Goal: Contribute content: Contribute content

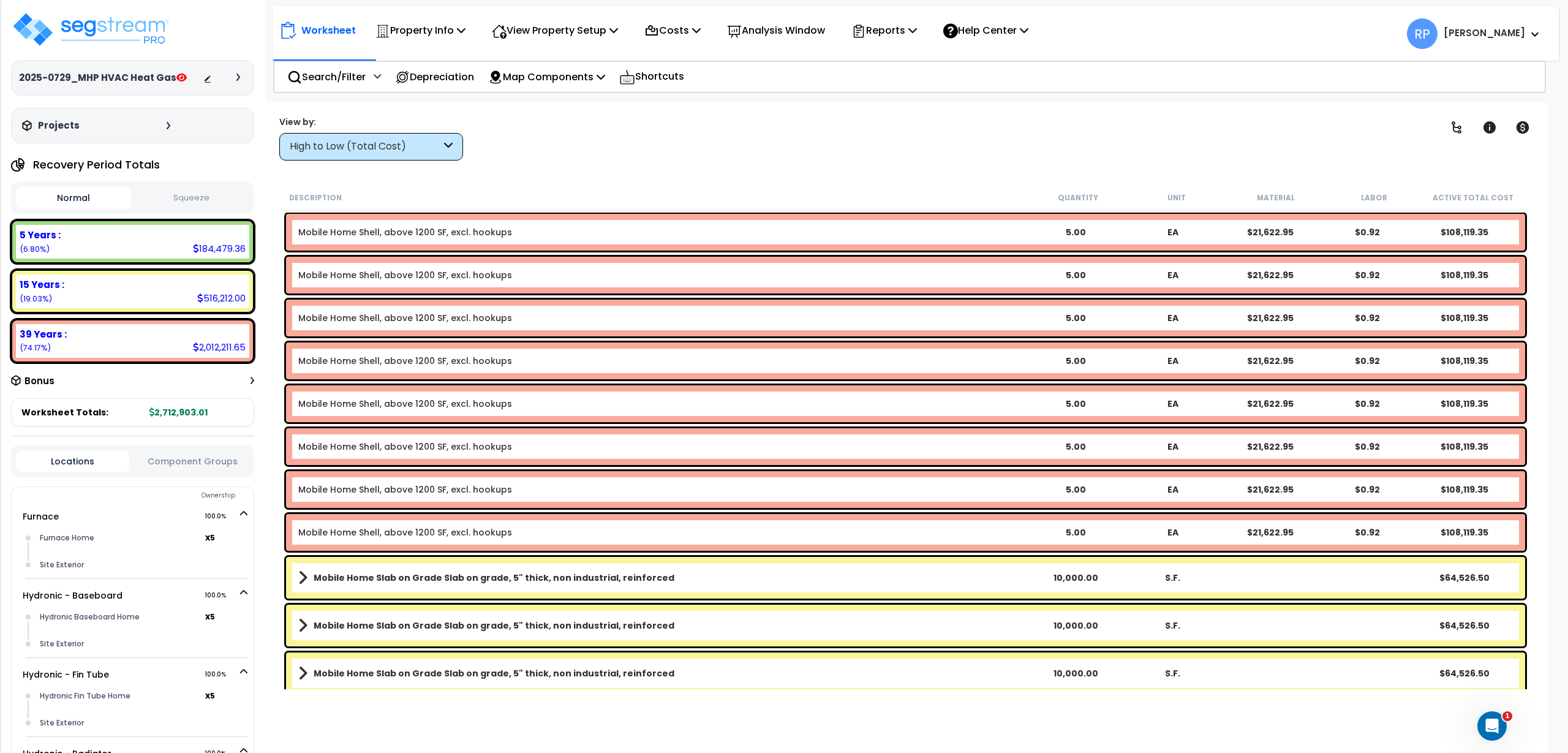
click at [387, 141] on div "High to Low (Total Cost)" at bounding box center [365, 147] width 152 height 14
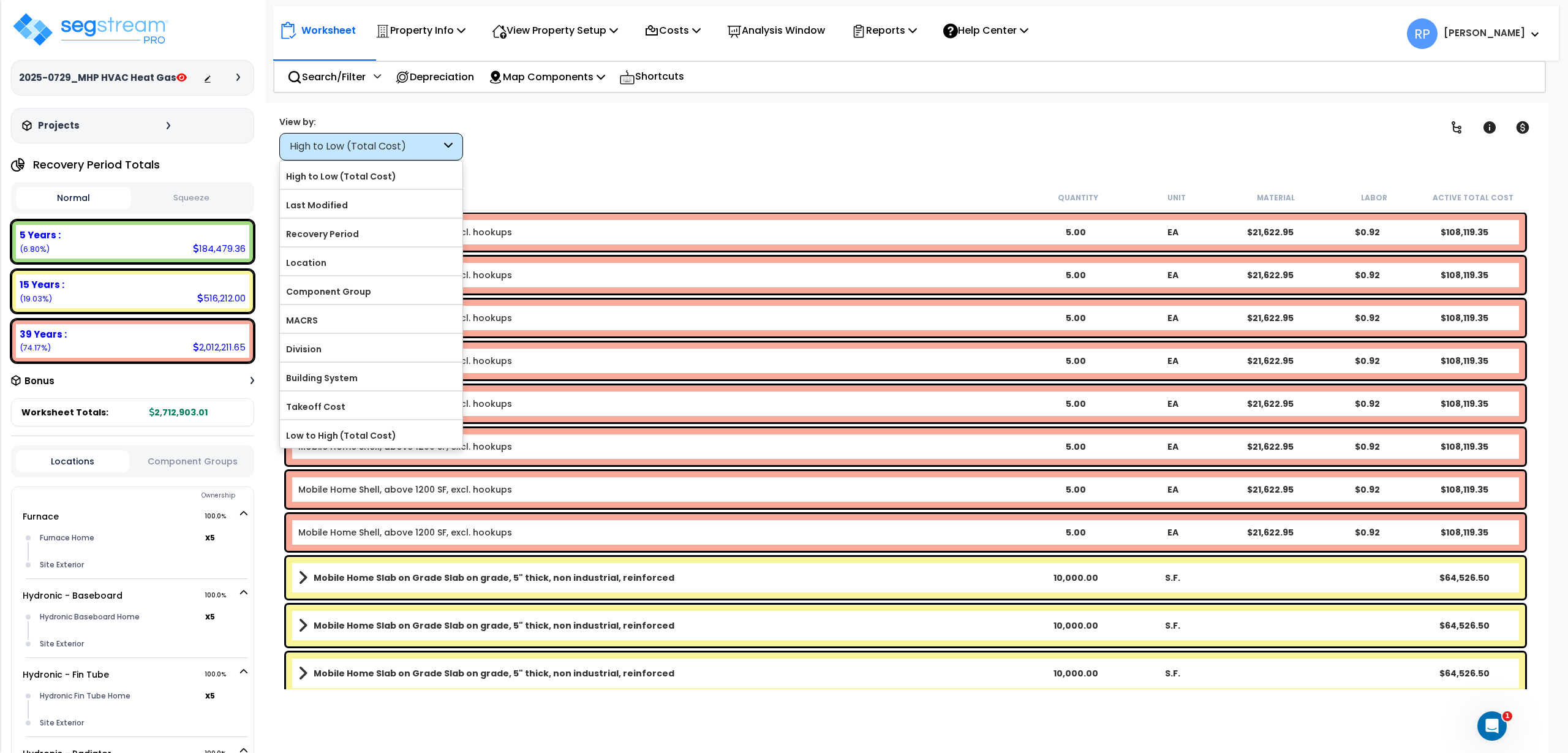
click at [750, 130] on div "Clear Filters" at bounding box center [950, 137] width 935 height 45
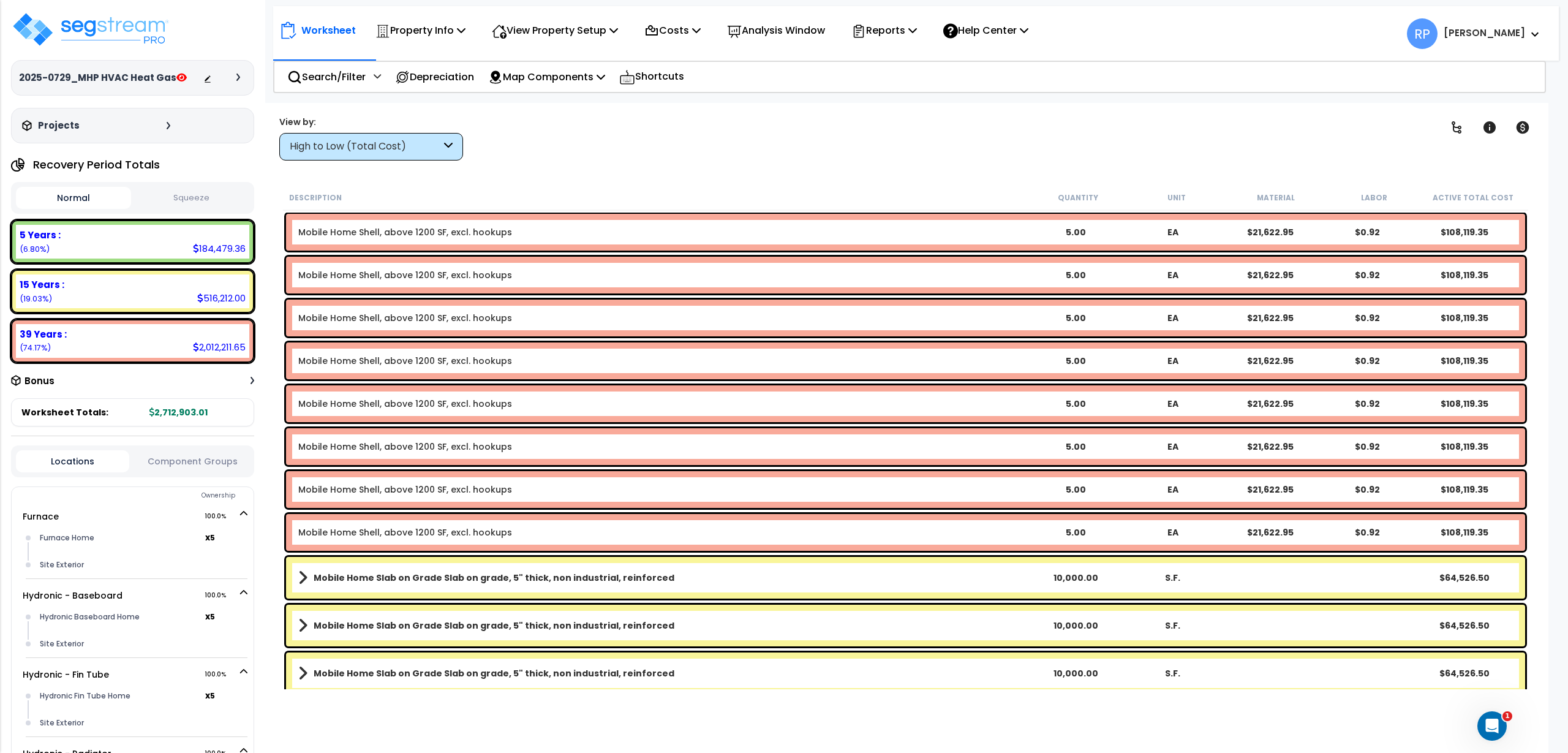
click at [378, 157] on div "High to Low (Total Cost)" at bounding box center [371, 147] width 184 height 28
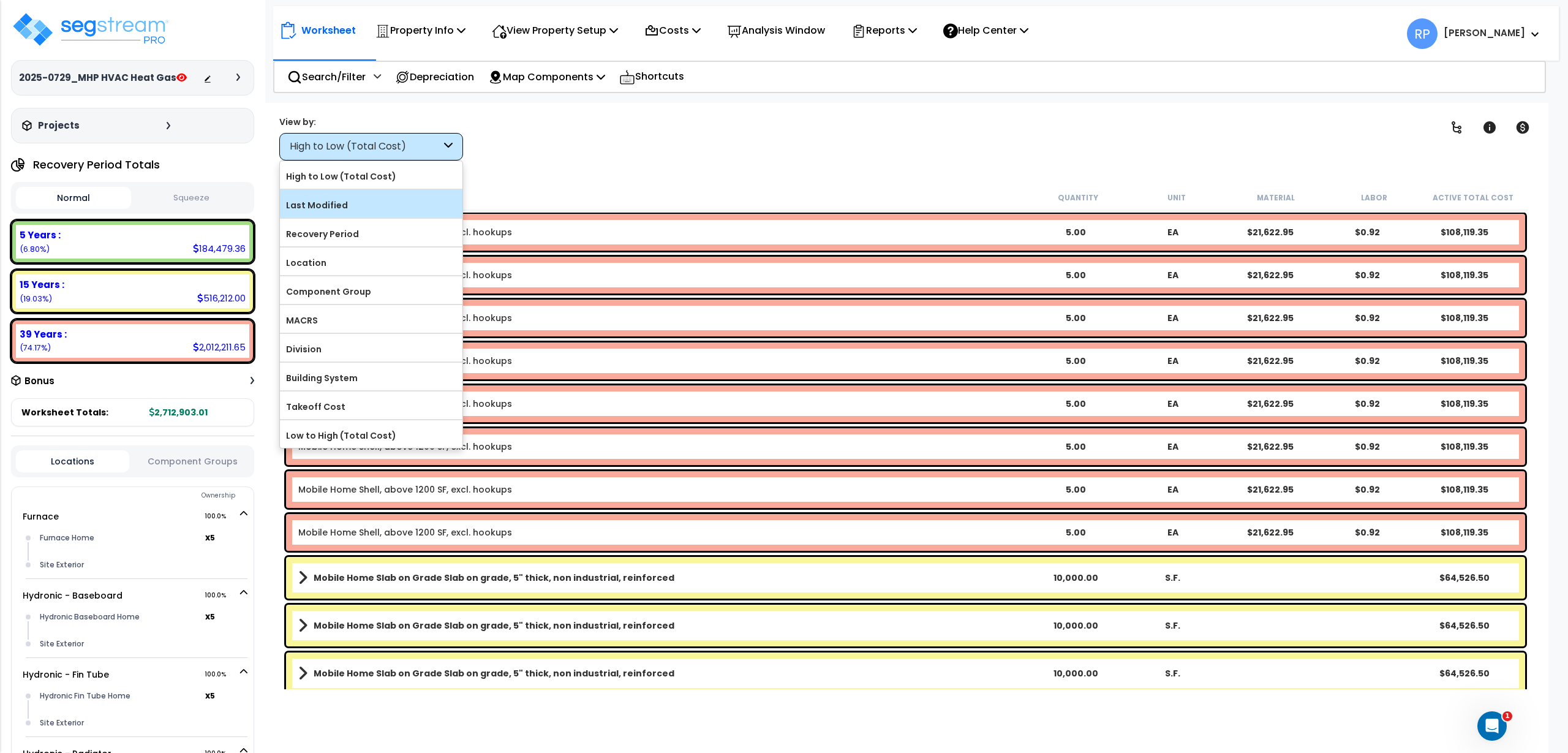
click at [370, 215] on div "Last Modified" at bounding box center [371, 203] width 182 height 28
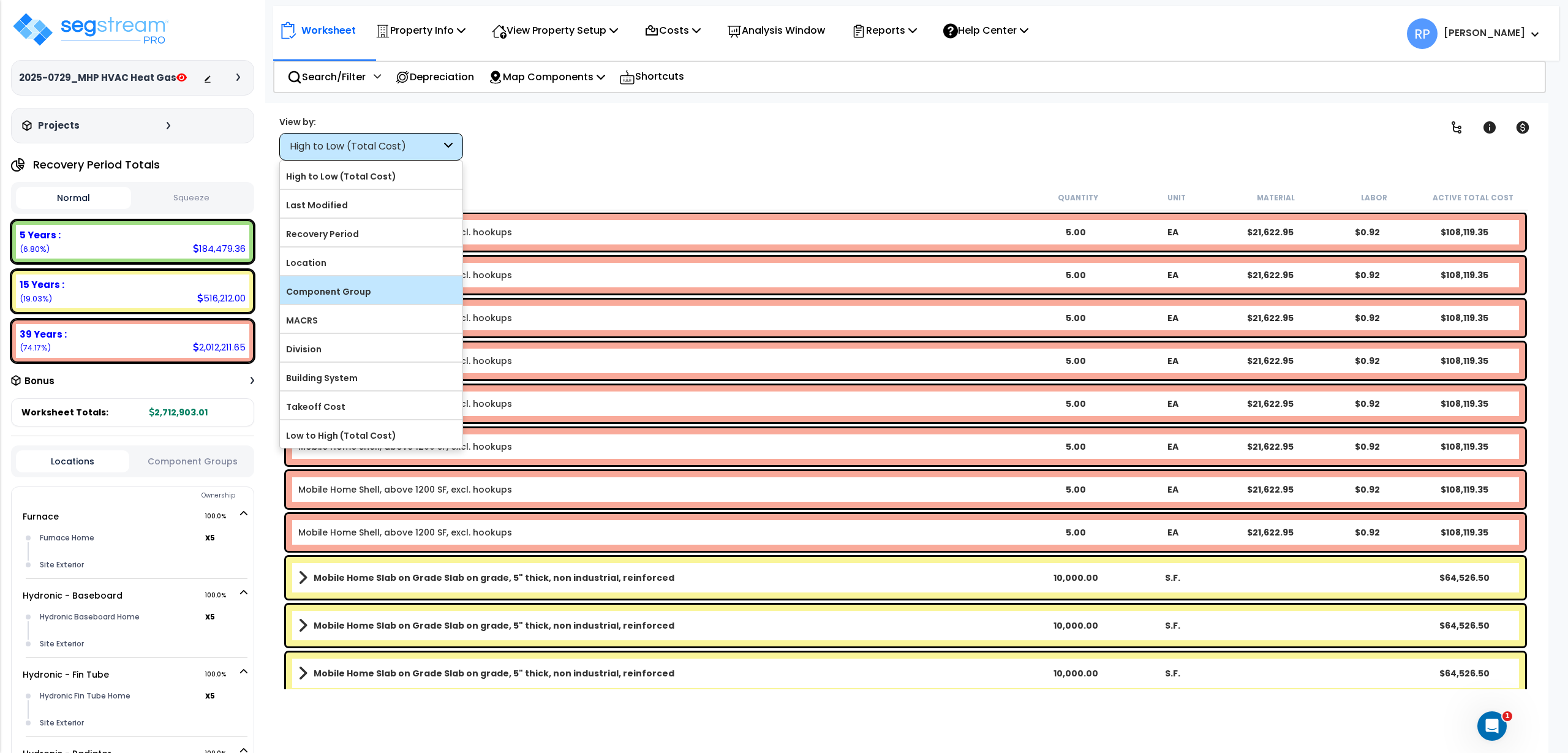
click at [332, 293] on label "Component Group" at bounding box center [371, 291] width 182 height 18
click at [0, 0] on input "Component Group" at bounding box center [0, 0] width 0 height 0
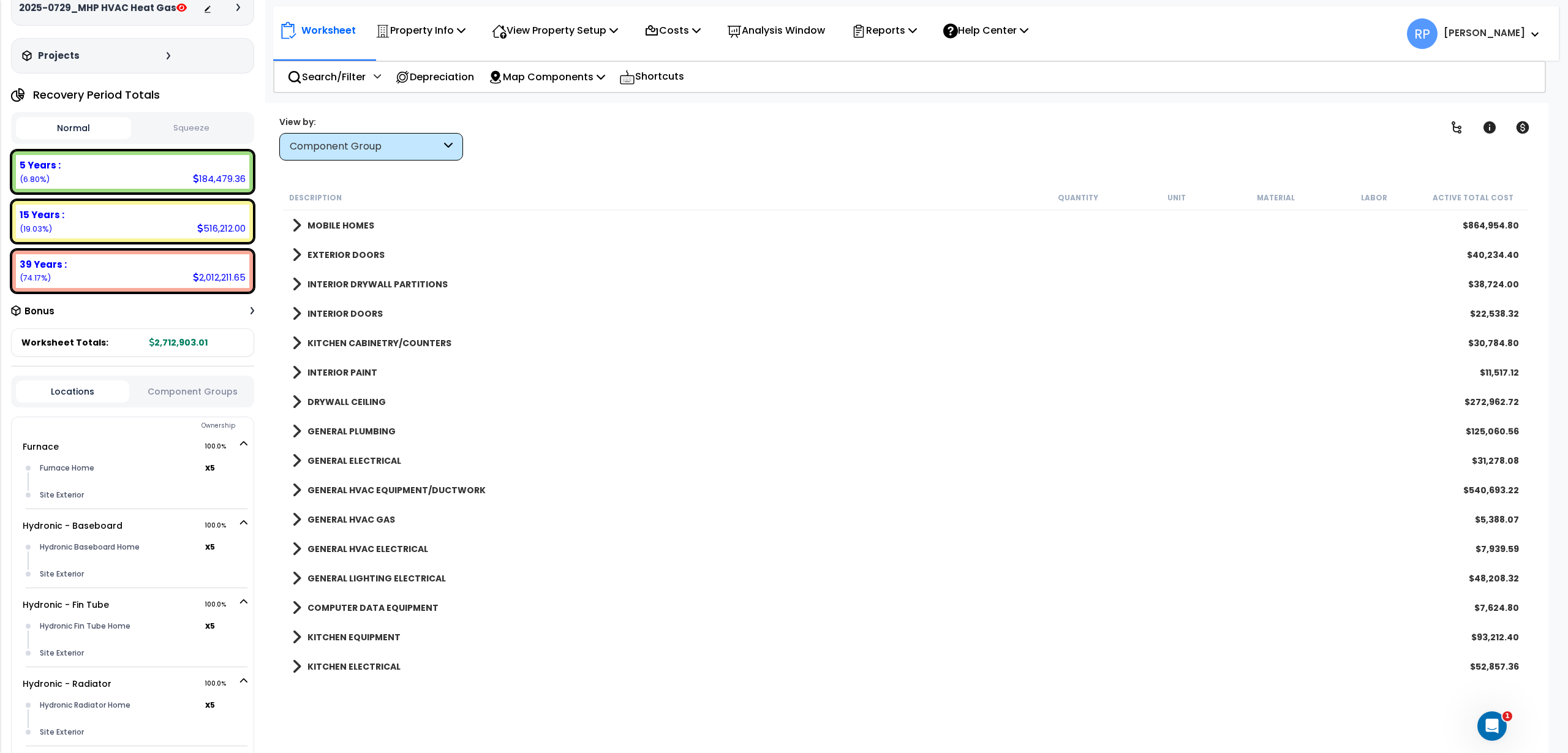
scroll to position [153, 0]
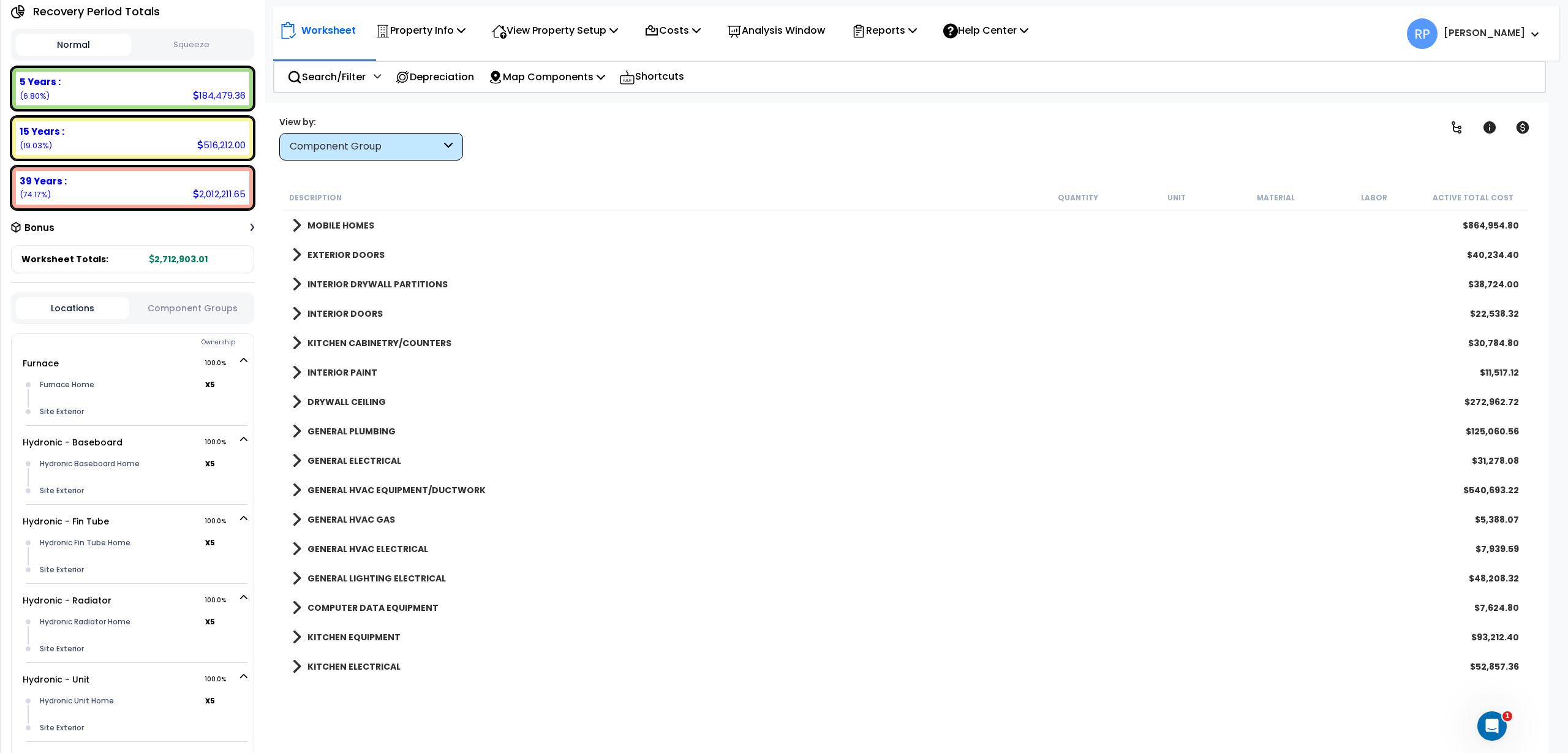
click at [381, 488] on b "GENERAL HVAC EQUIPMENT/DUCTWORK" at bounding box center [397, 490] width 178 height 12
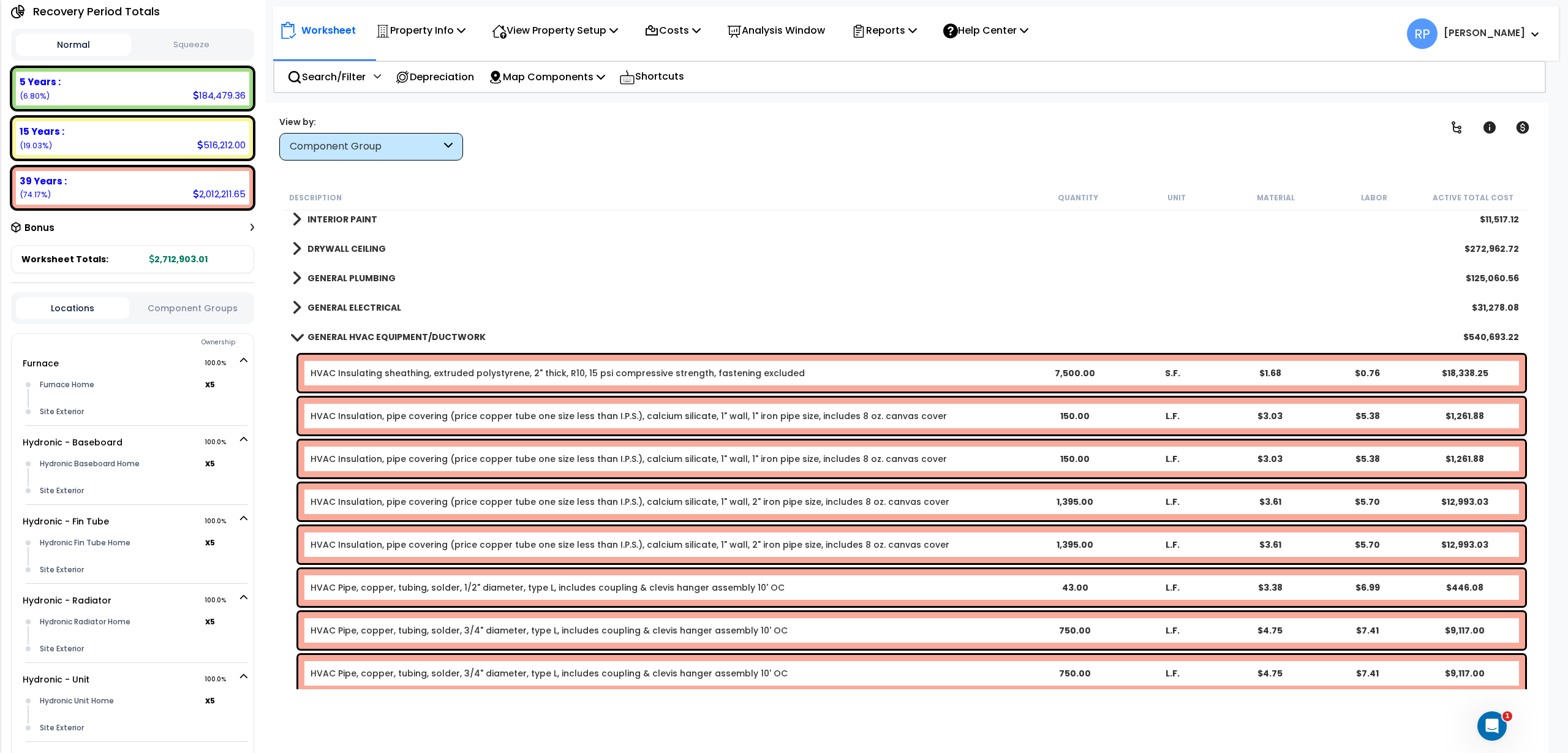
scroll to position [306, 0]
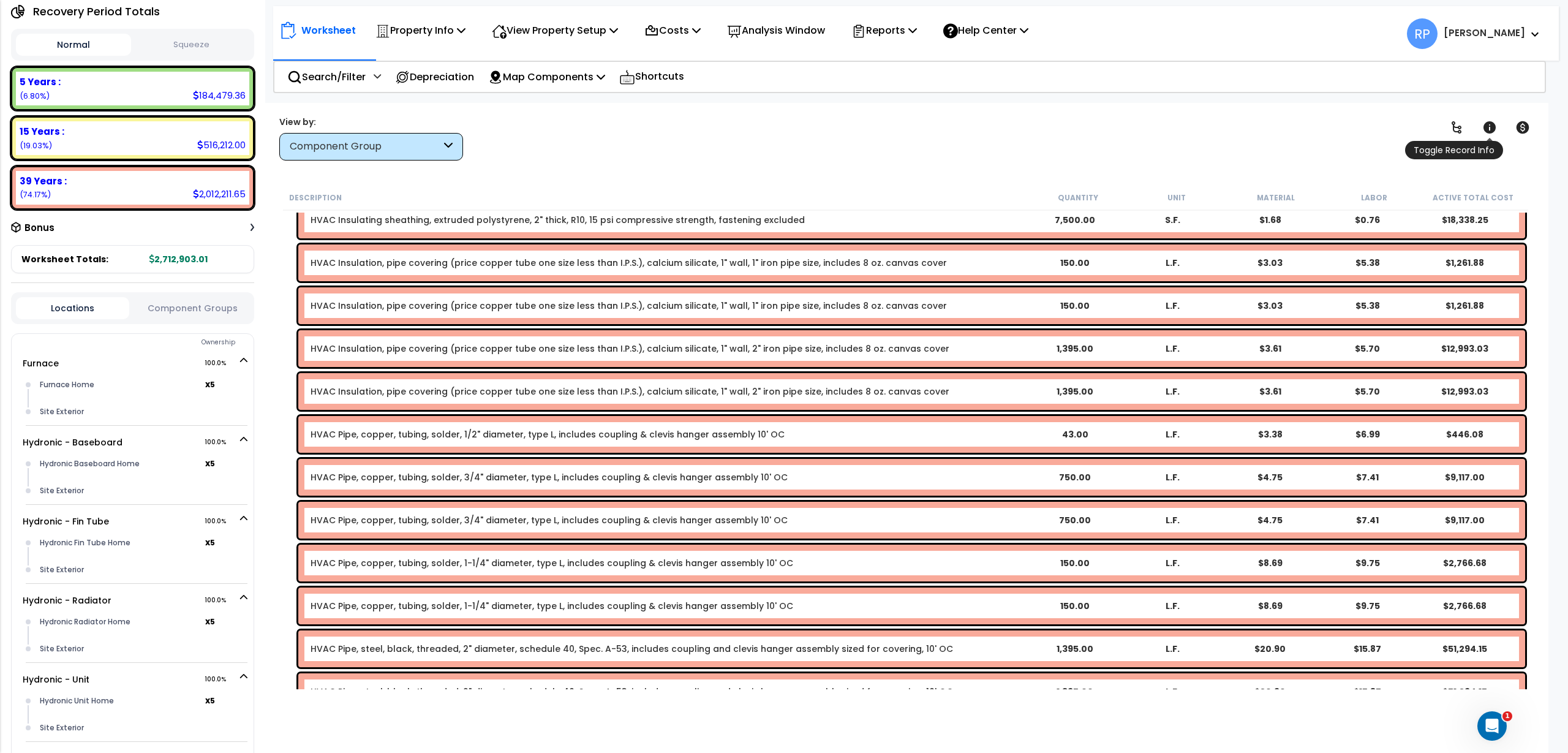
click at [1499, 127] on link at bounding box center [1489, 128] width 27 height 27
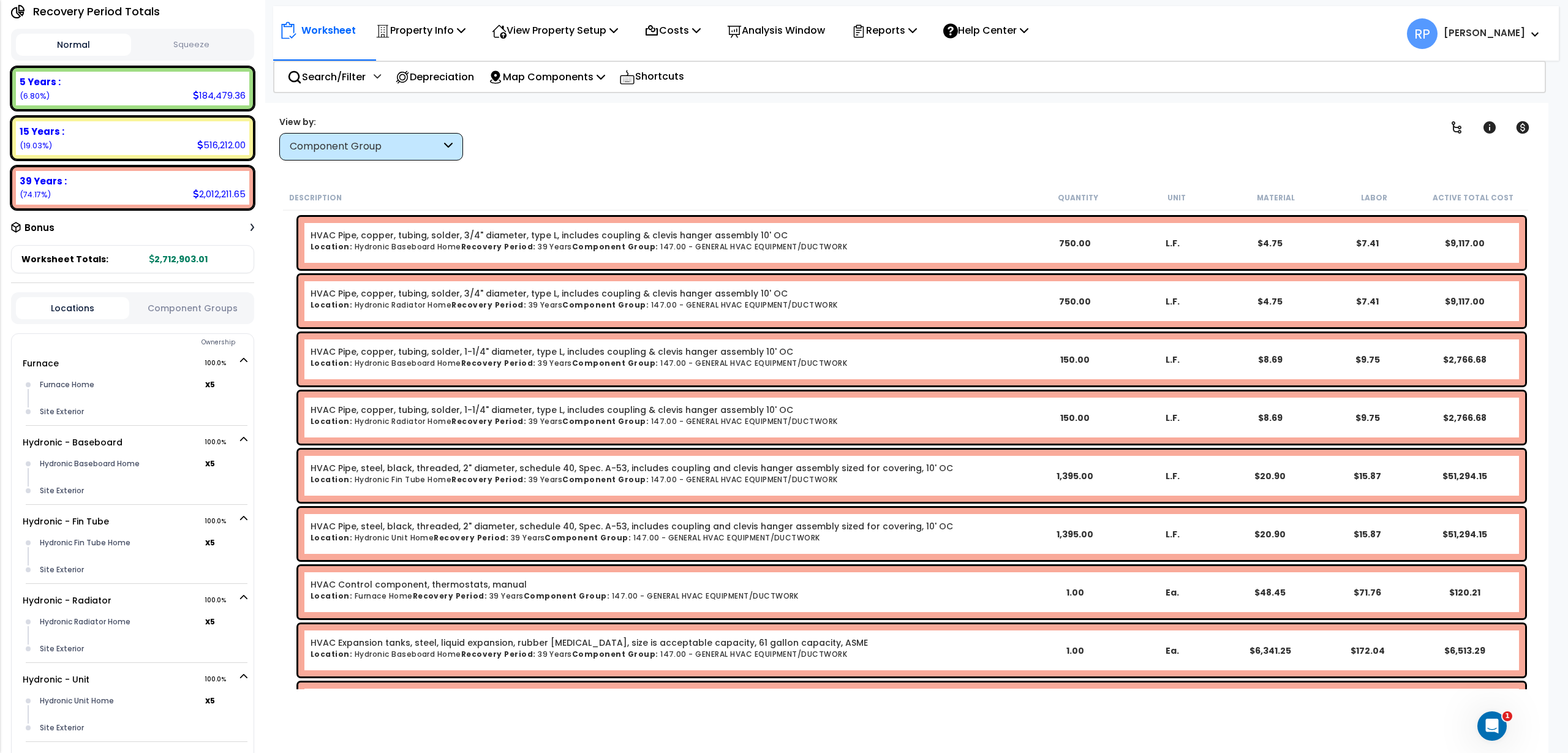
scroll to position [765, 0]
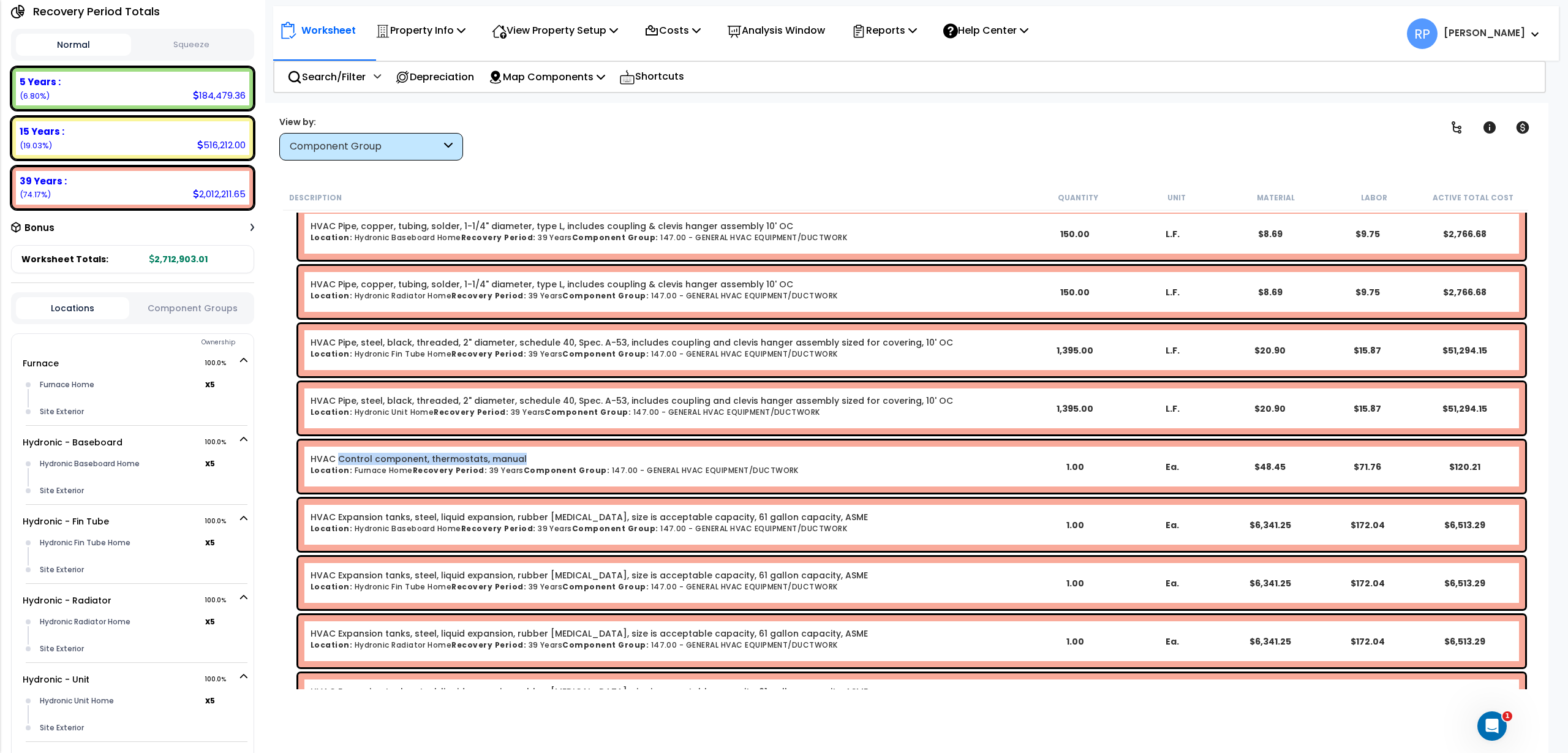
drag, startPoint x: 526, startPoint y: 453, endPoint x: 338, endPoint y: 463, distance: 188.3
click at [338, 463] on div "HVAC Control component, thermostats, manual Location: Furnace Home Recovery Per…" at bounding box center [668, 466] width 715 height 28
drag, startPoint x: 580, startPoint y: 33, endPoint x: 577, endPoint y: 45, distance: 12.4
click at [465, 32] on p "View Property Setup" at bounding box center [421, 30] width 90 height 16
click at [545, 81] on link "View Questionnaire" at bounding box center [546, 84] width 121 height 25
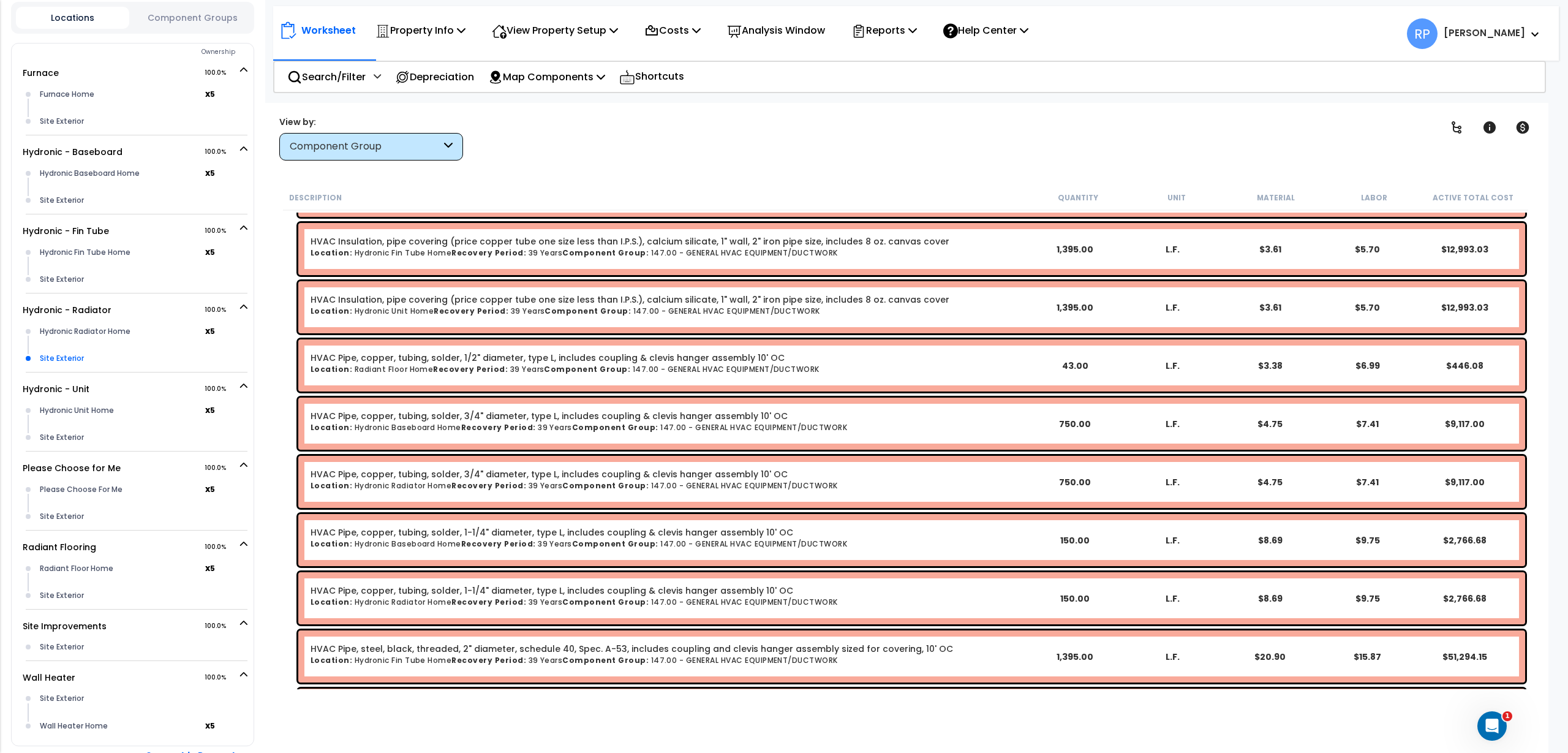
scroll to position [525, 0]
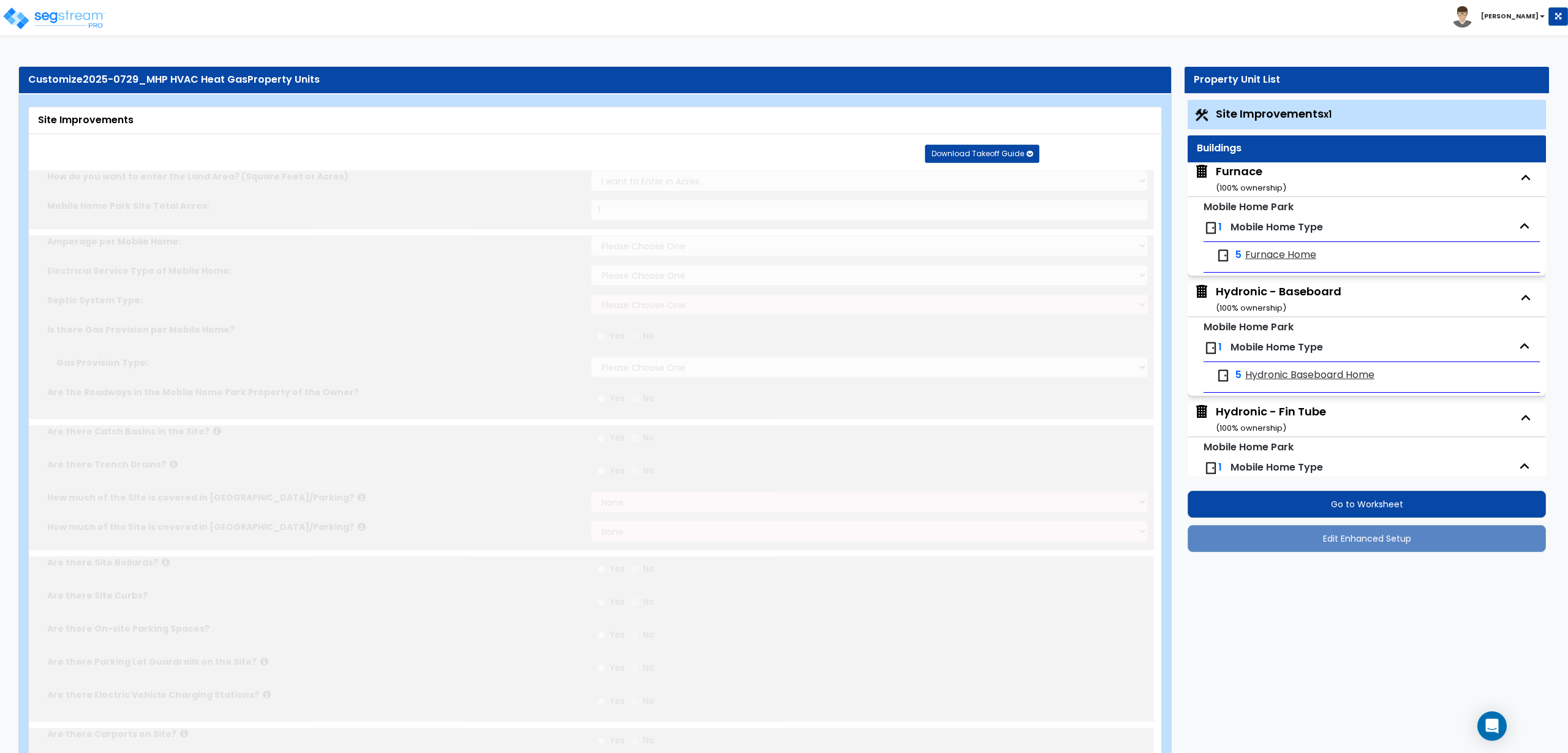
type input "1"
select select "2"
radio input "true"
select select "2"
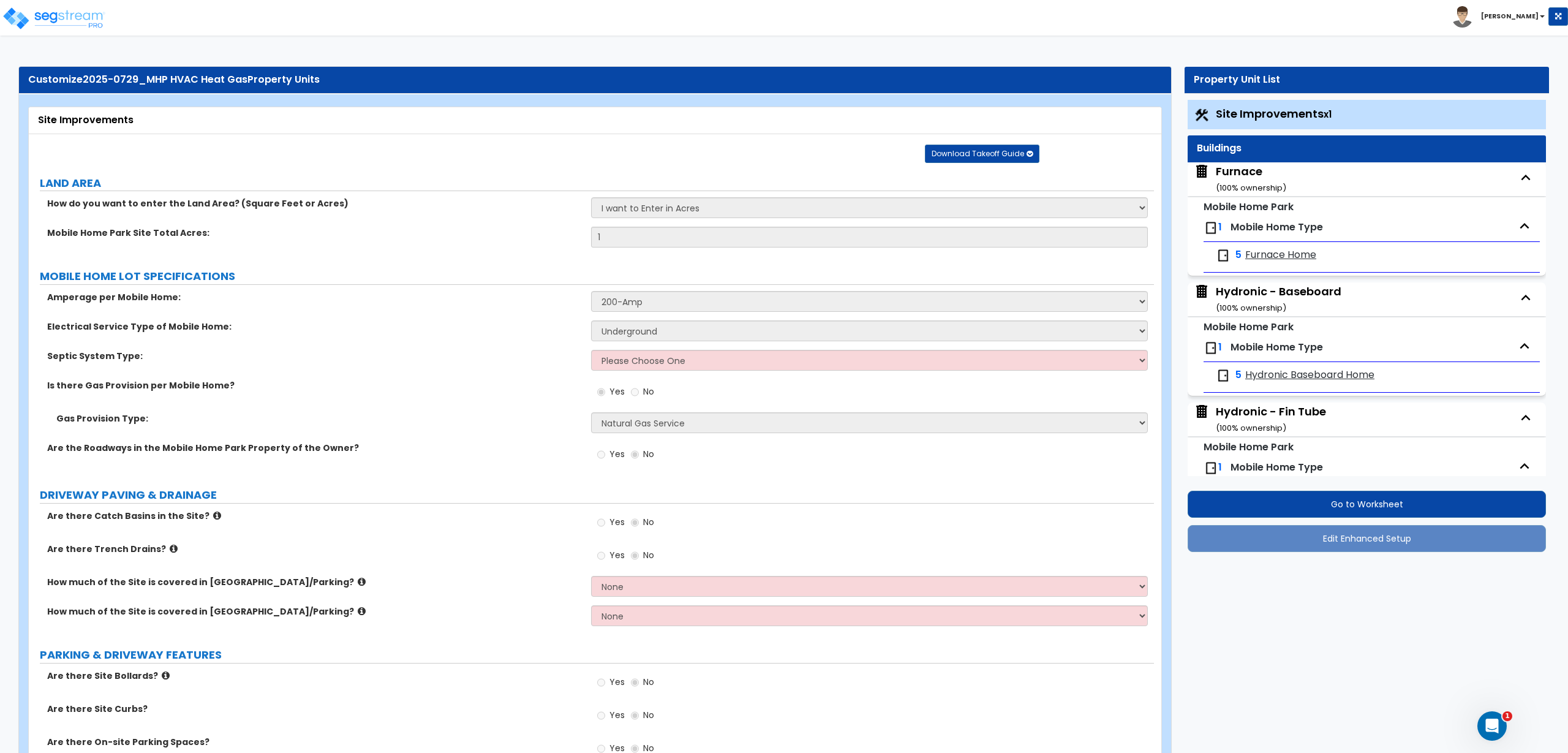
click at [440, 430] on div "Gas Provision Type: Please Choose One On-site Propane Tanks Natural Gas Service" at bounding box center [591, 427] width 1125 height 30
click at [1276, 253] on span "Furnace Home" at bounding box center [1280, 255] width 71 height 14
select select "1"
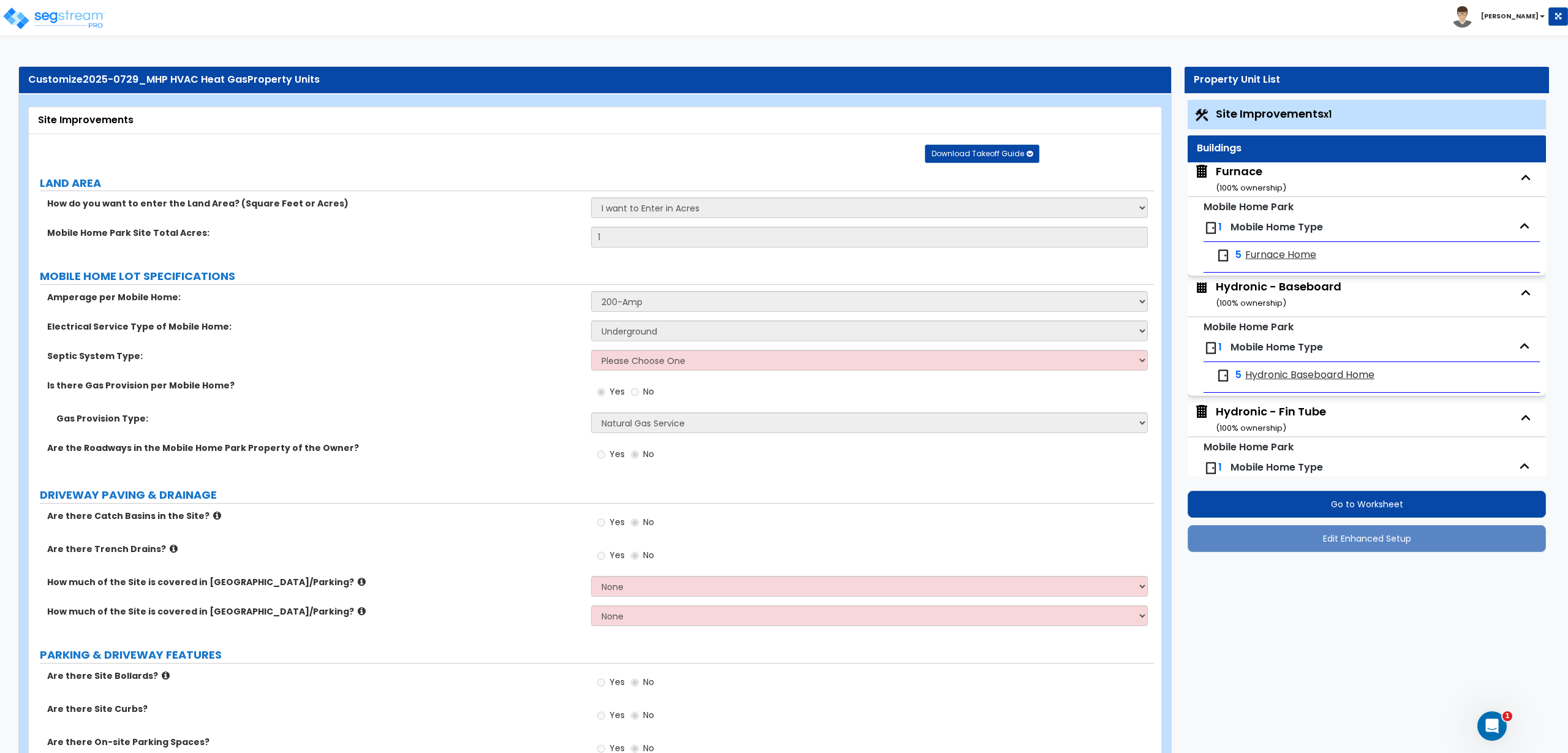
select select "5"
select select "1"
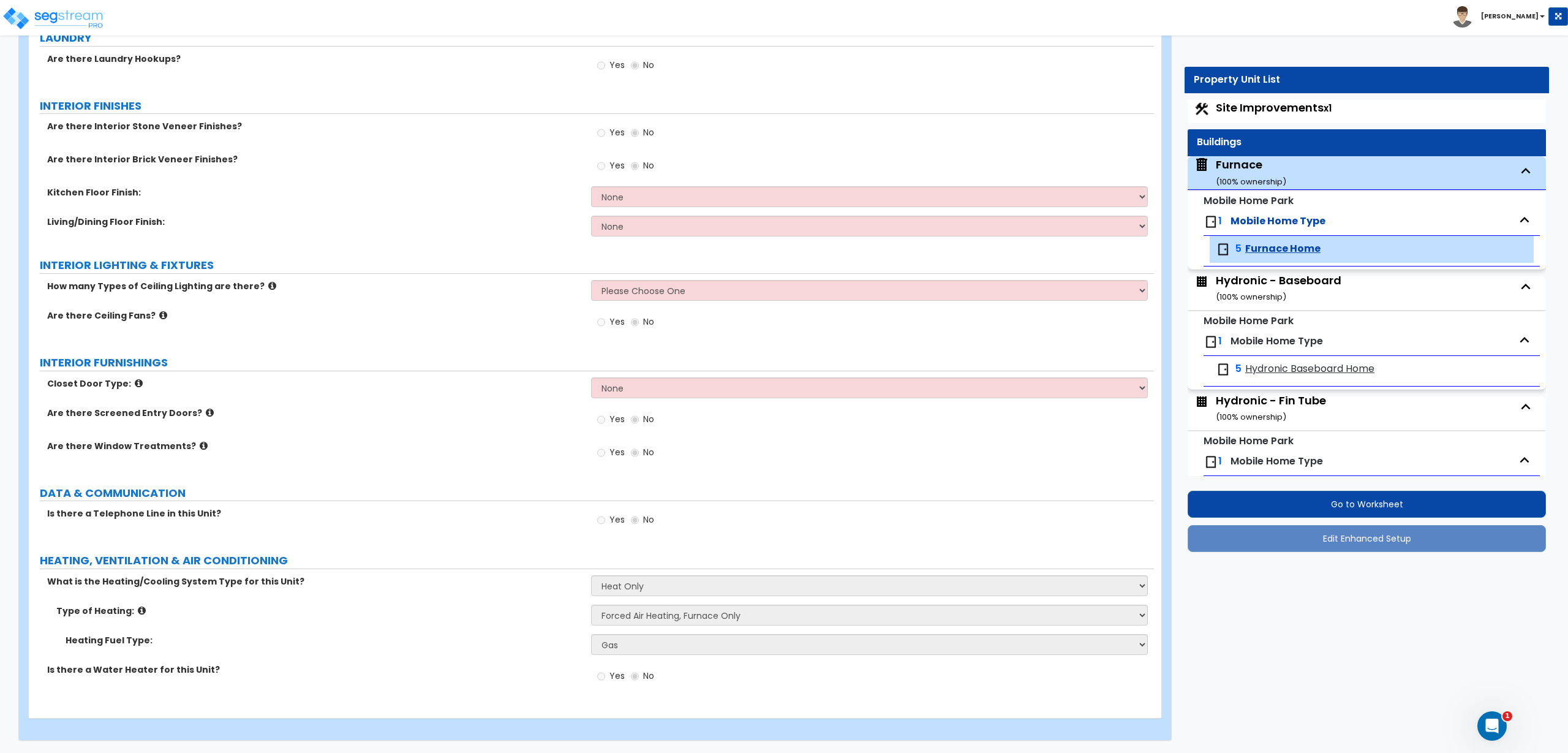
scroll to position [0, 0]
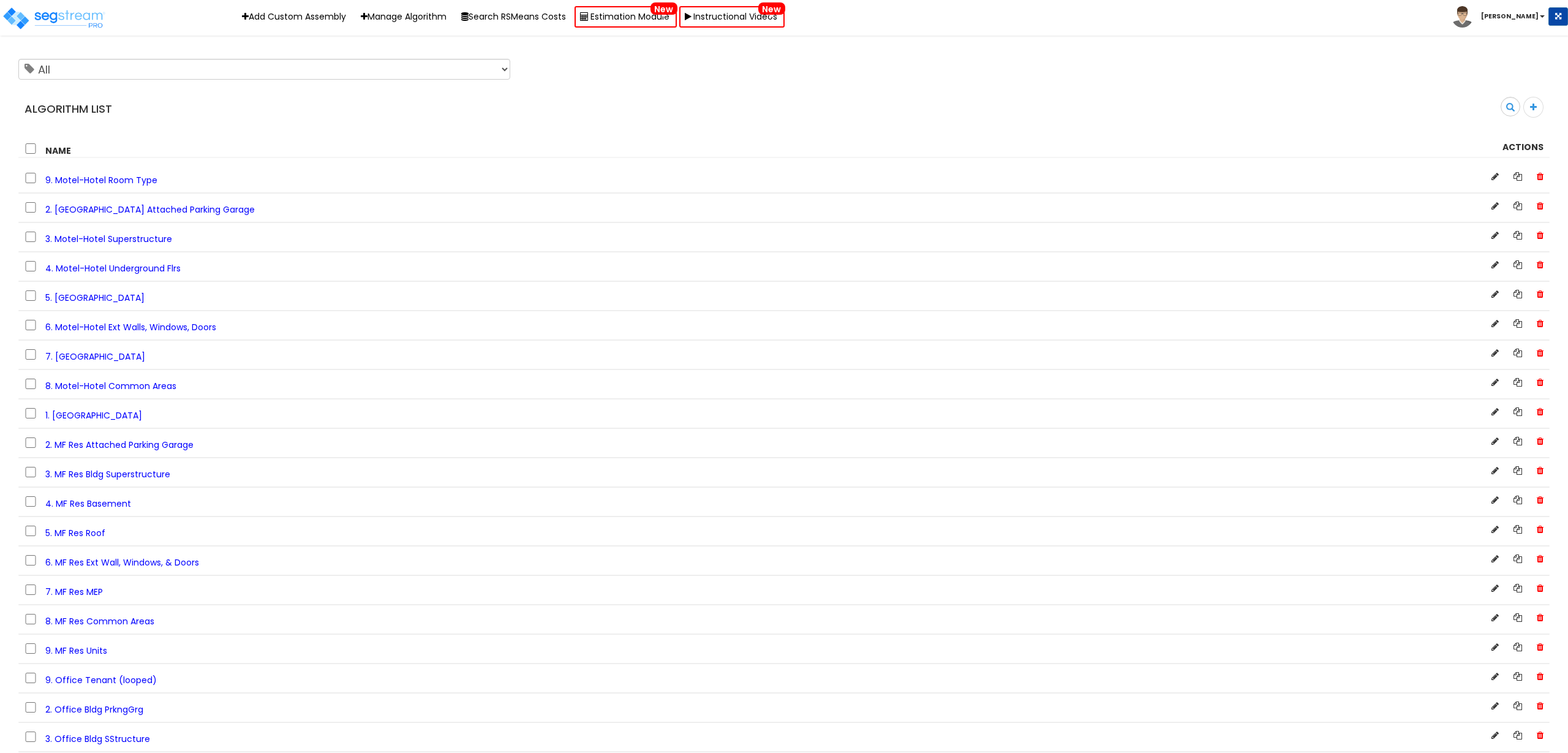
scroll to position [1539, 0]
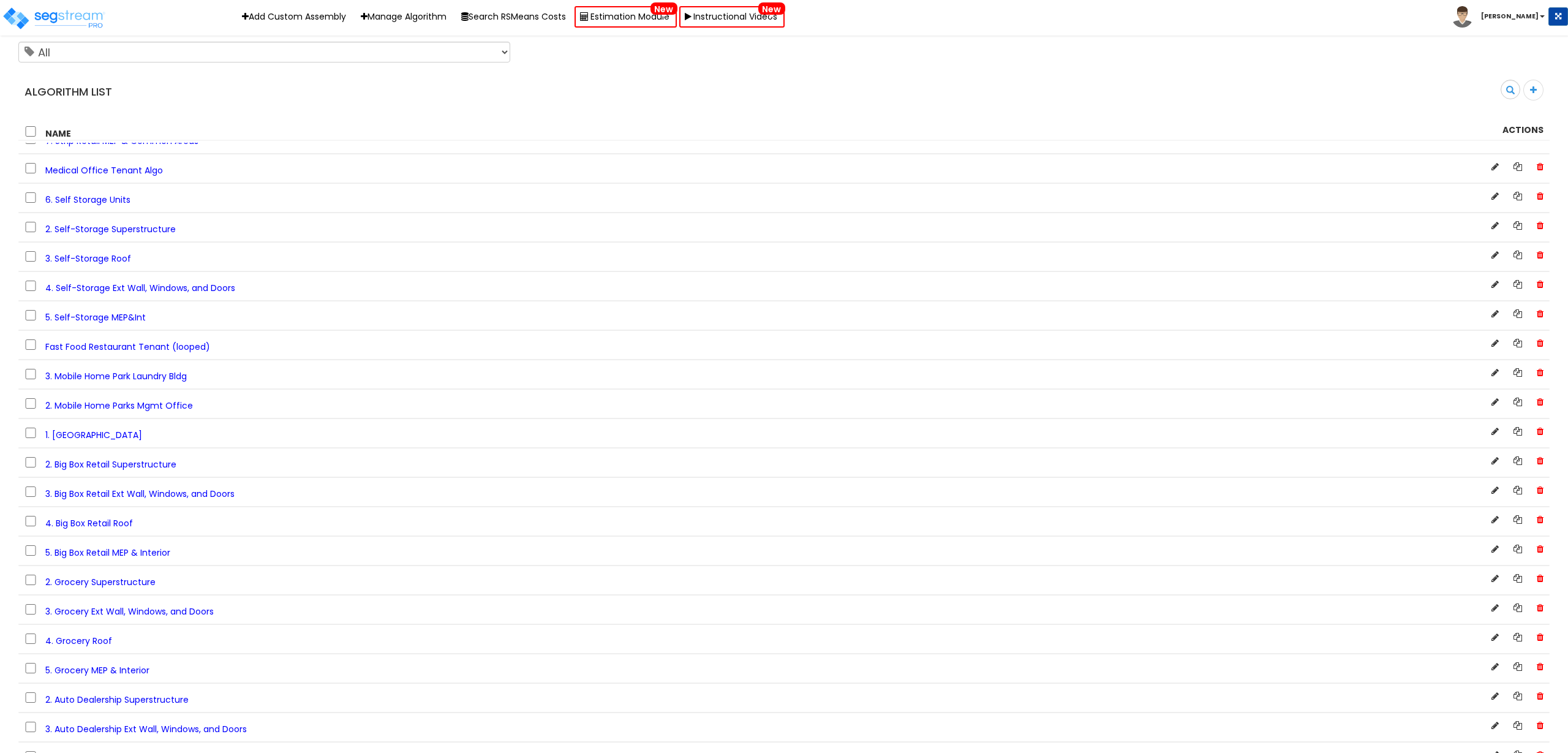
click at [89, 374] on span "3. Mobile Home Park Laundry Bldg" at bounding box center [116, 376] width 142 height 12
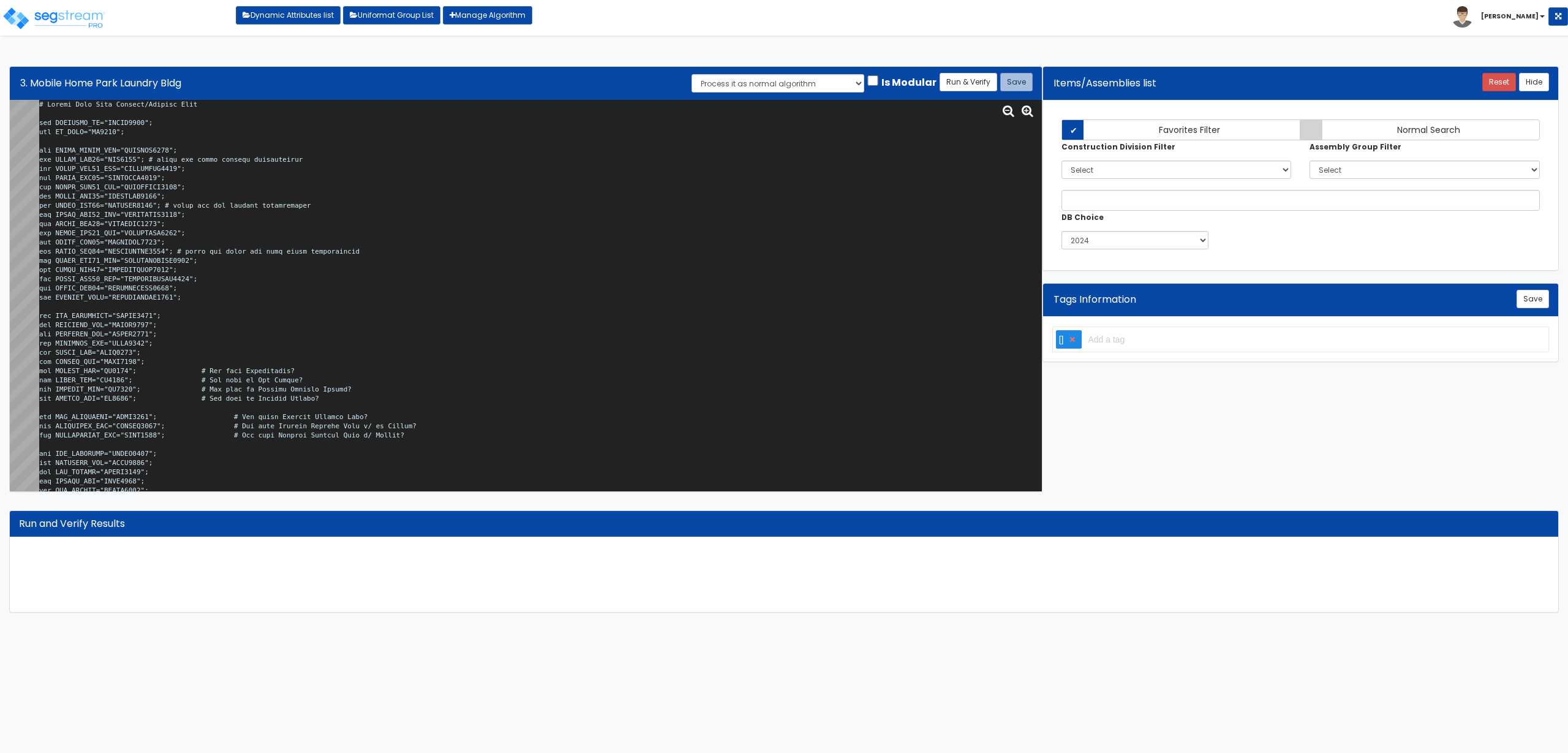
click at [263, 171] on textarea at bounding box center [541, 295] width 1003 height 391
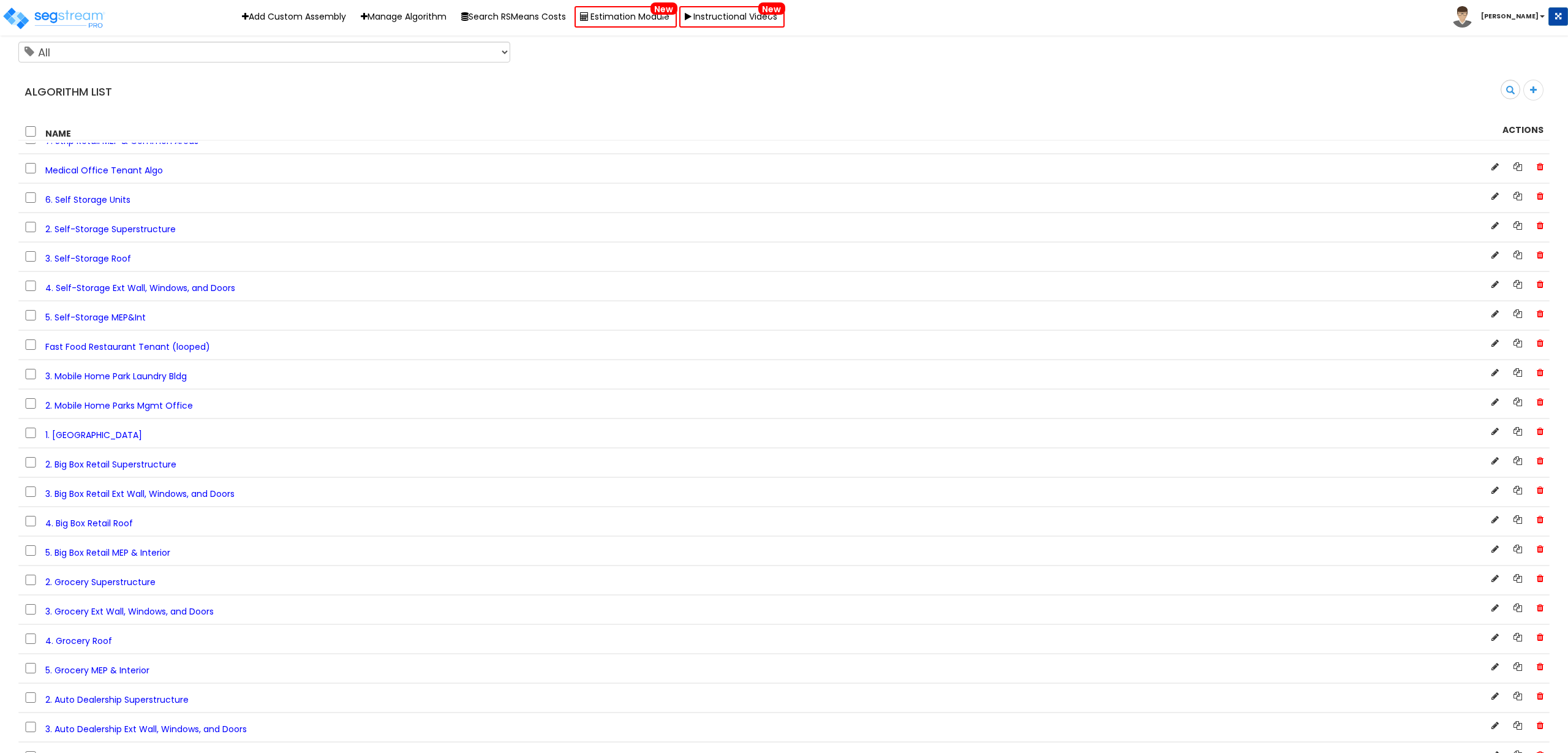
scroll to position [2010, 0]
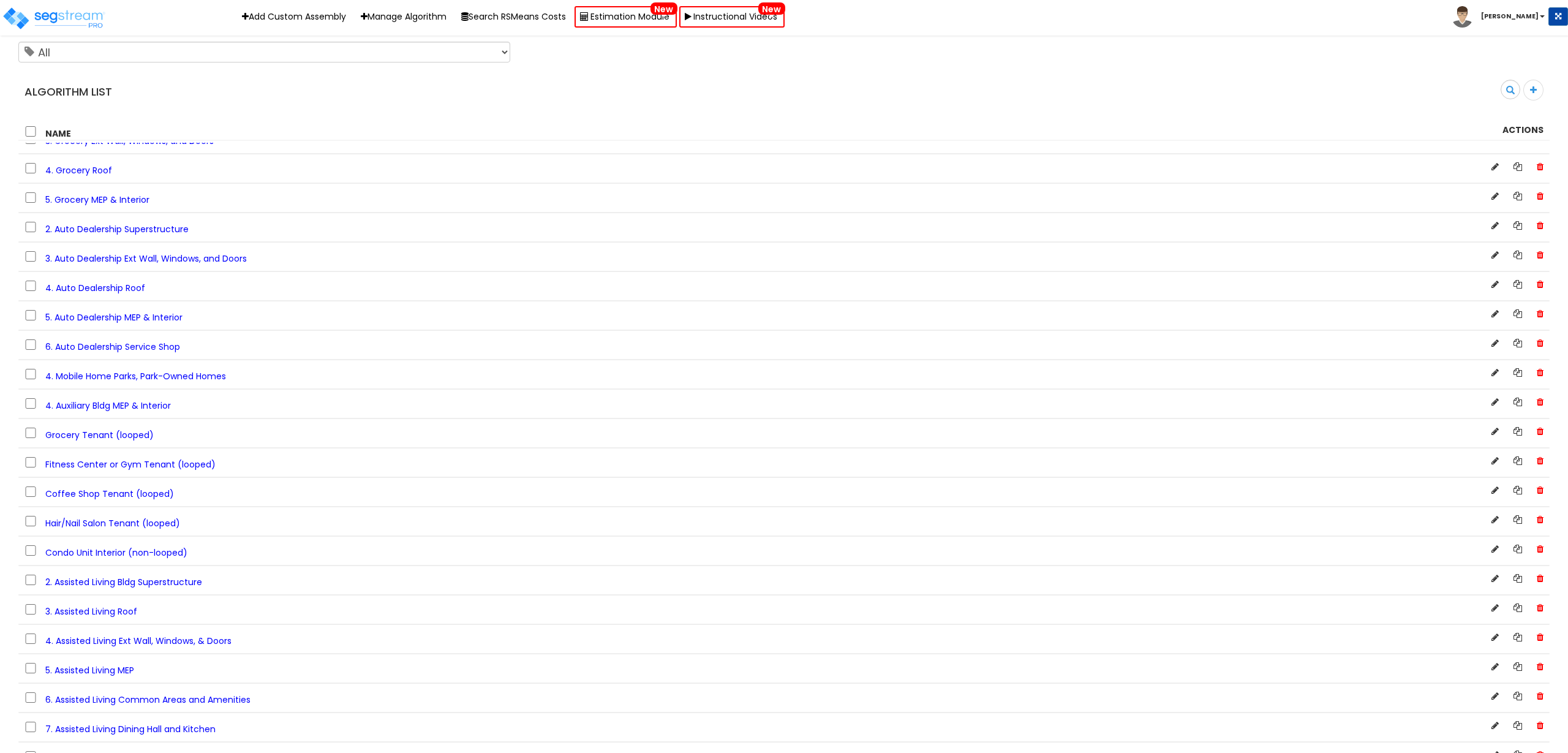
click at [181, 374] on span "4. Mobile Home Parks, Park-Owned Homes" at bounding box center [135, 376] width 180 height 12
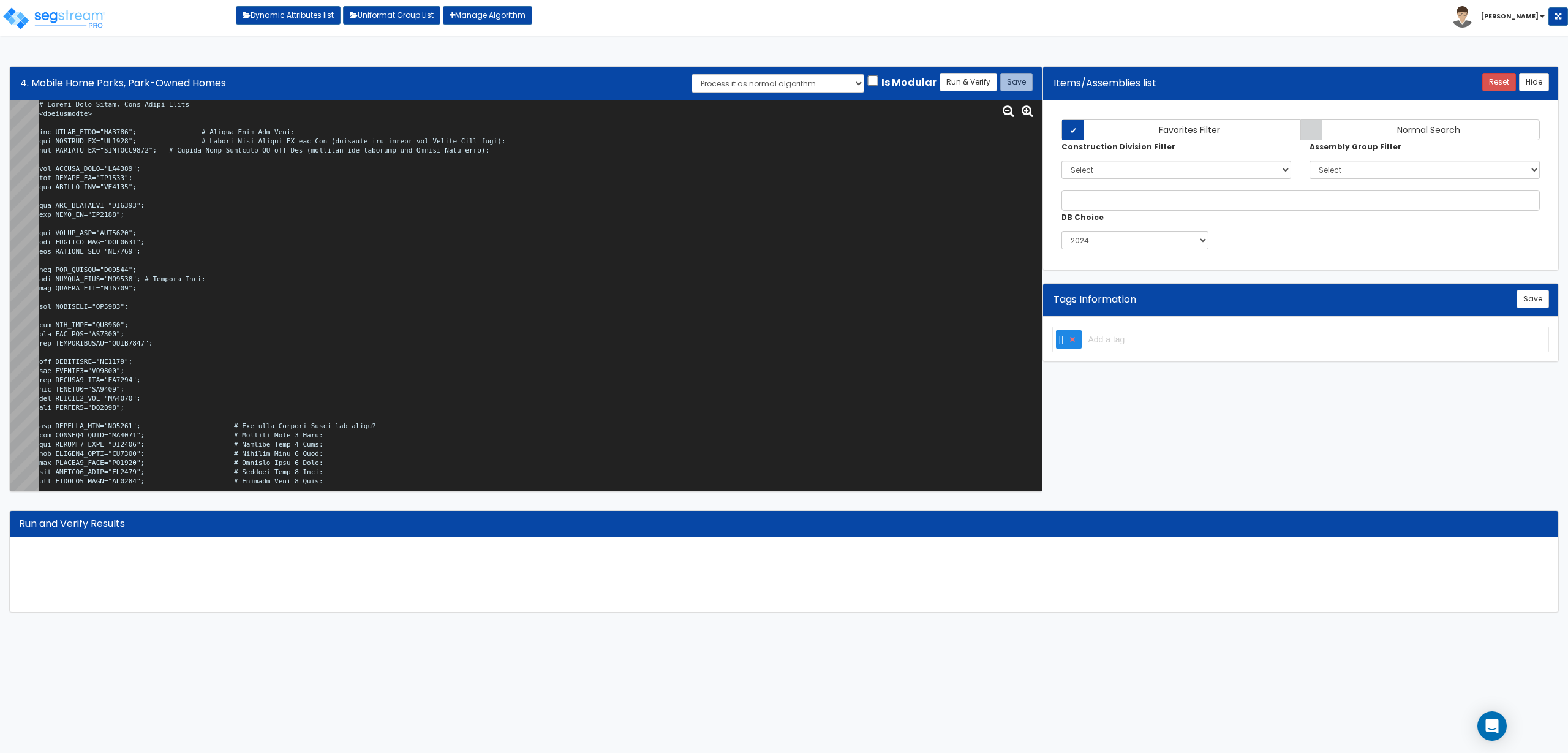
click at [323, 172] on textarea at bounding box center [541, 295] width 1003 height 391
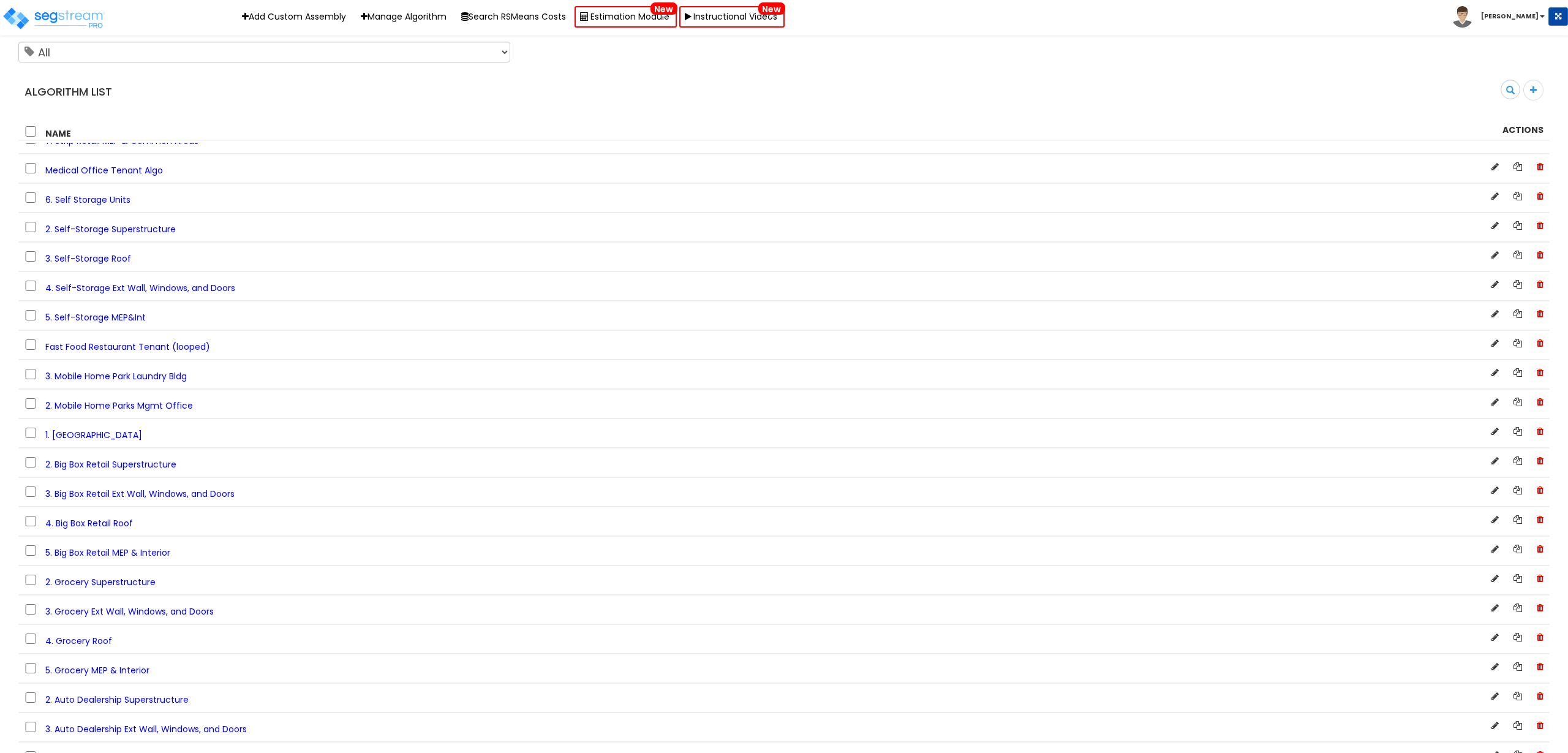
scroll to position [2010, 0]
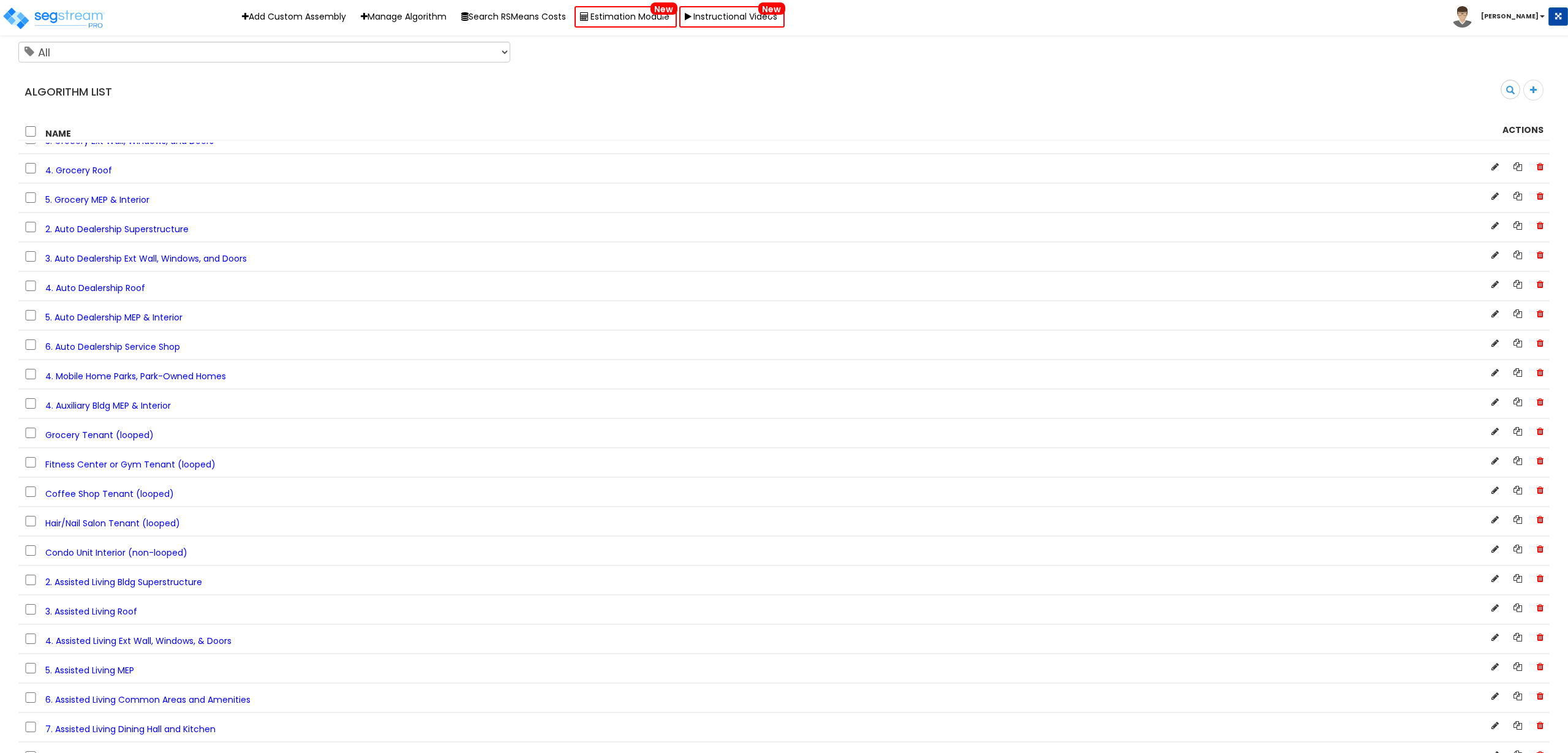
click at [164, 375] on span "4. Mobile Home Parks, Park-Owned Homes" at bounding box center [135, 376] width 180 height 12
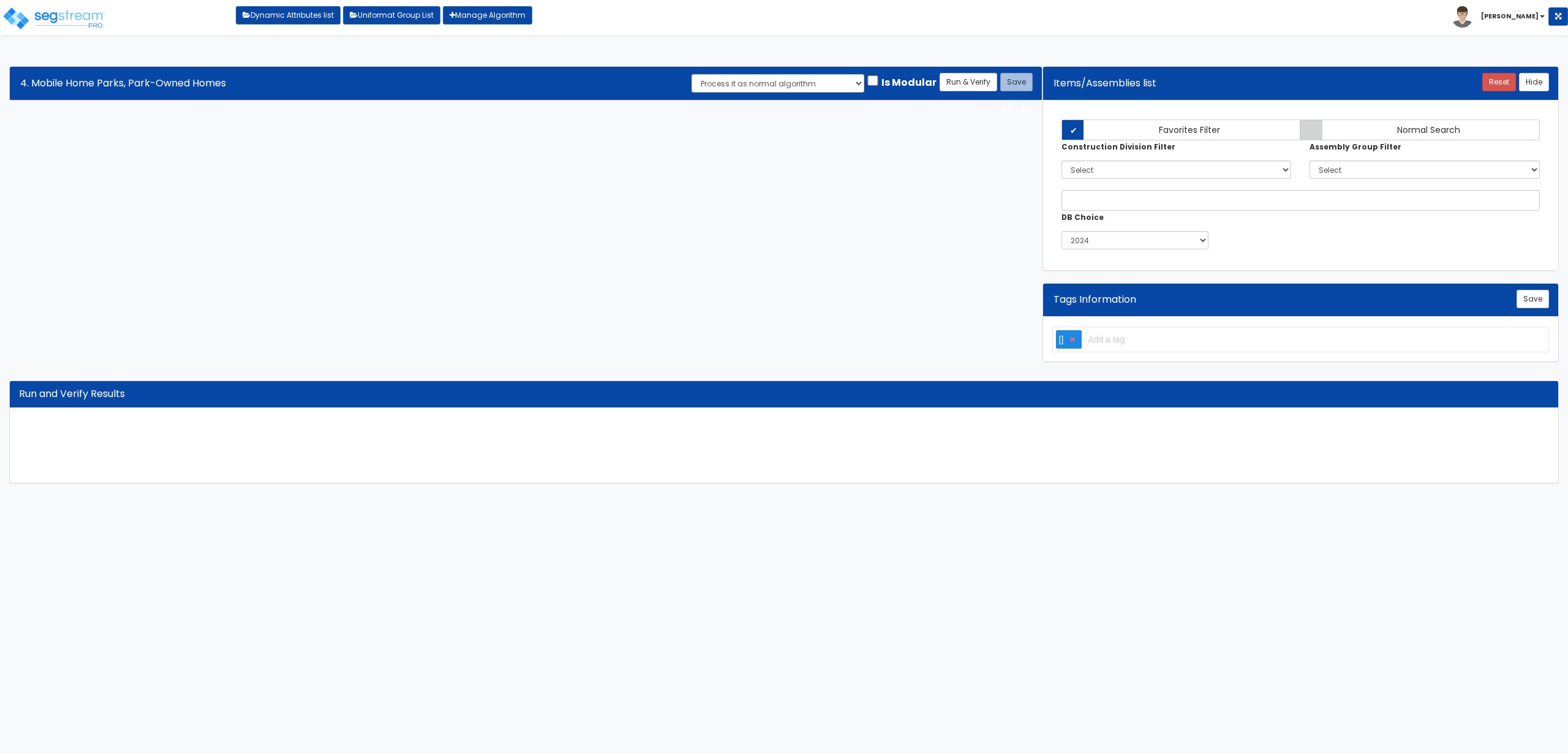
click at [358, 189] on div "Algorithm Title 4. Mobile Home Parks, Park-Owned Homes Save Run & Verify Proces…" at bounding box center [784, 274] width 1568 height 441
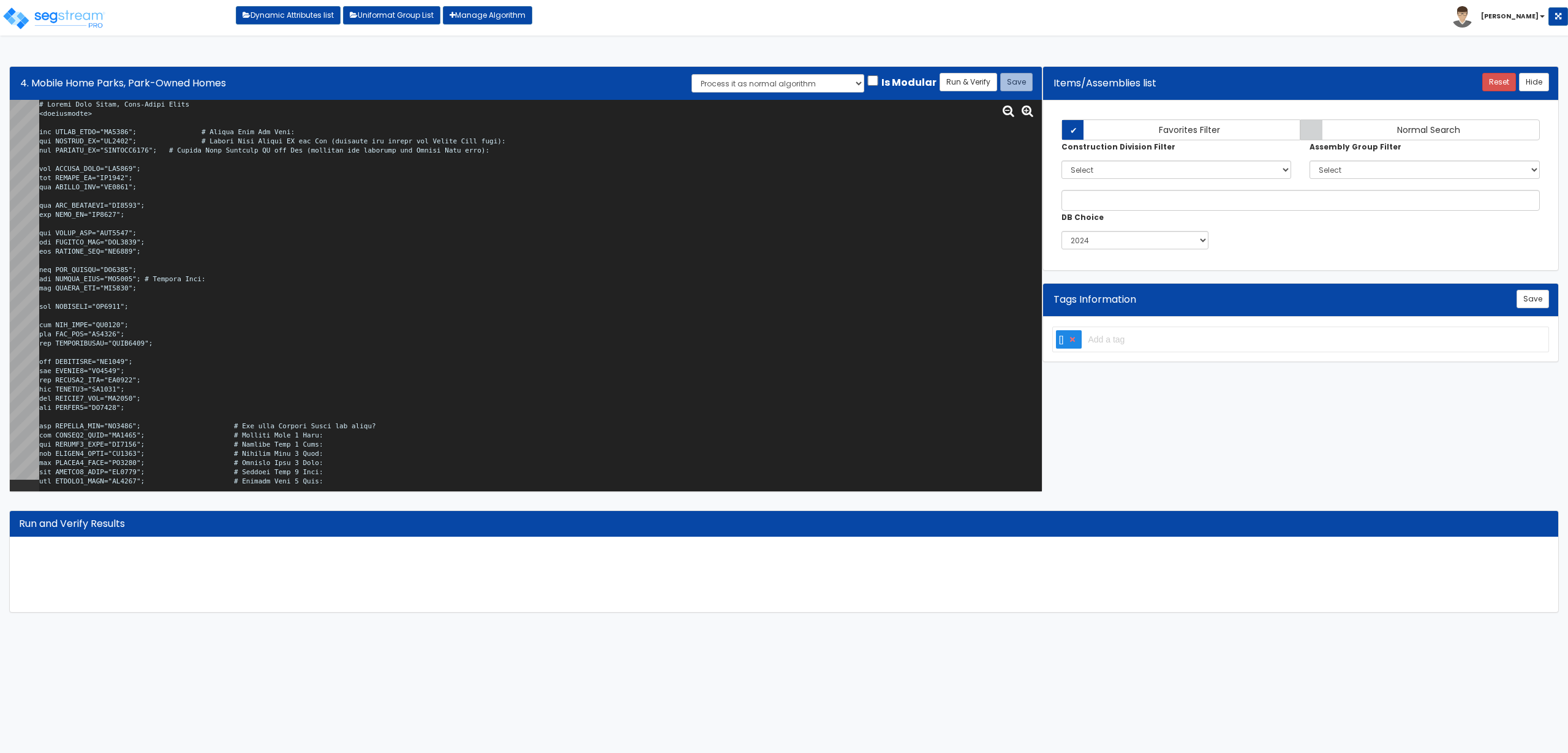
click at [348, 177] on textarea at bounding box center [541, 295] width 1003 height 391
click at [441, 272] on textarea at bounding box center [541, 295] width 1003 height 391
click at [270, 206] on textarea at bounding box center [541, 295] width 1003 height 391
click at [328, 207] on textarea at bounding box center [541, 295] width 1003 height 391
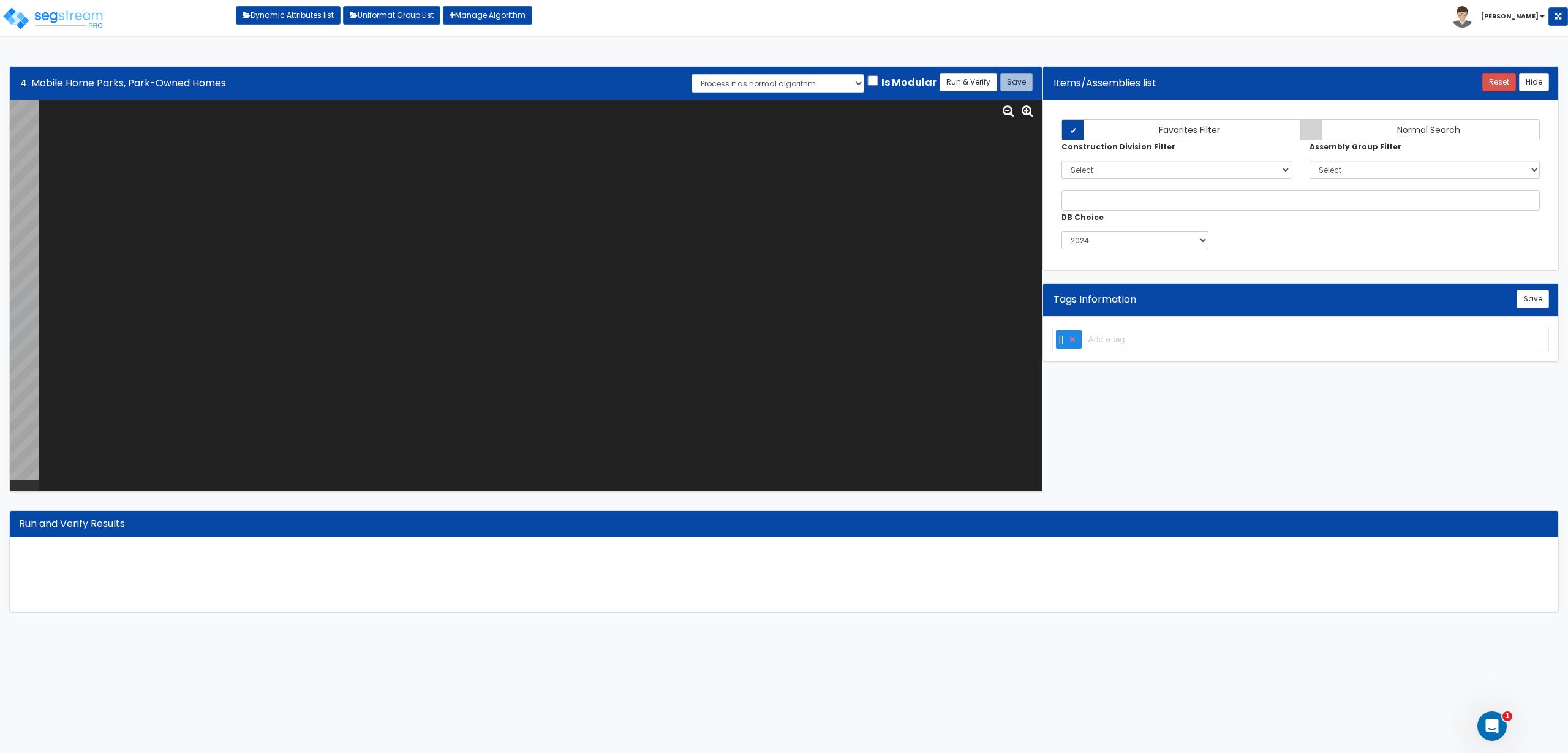
paste textarea "# Mobile Home Parks, Park-Owned Homes <loopenabled> var MHPAD_TYPE="MO0011"; # …"
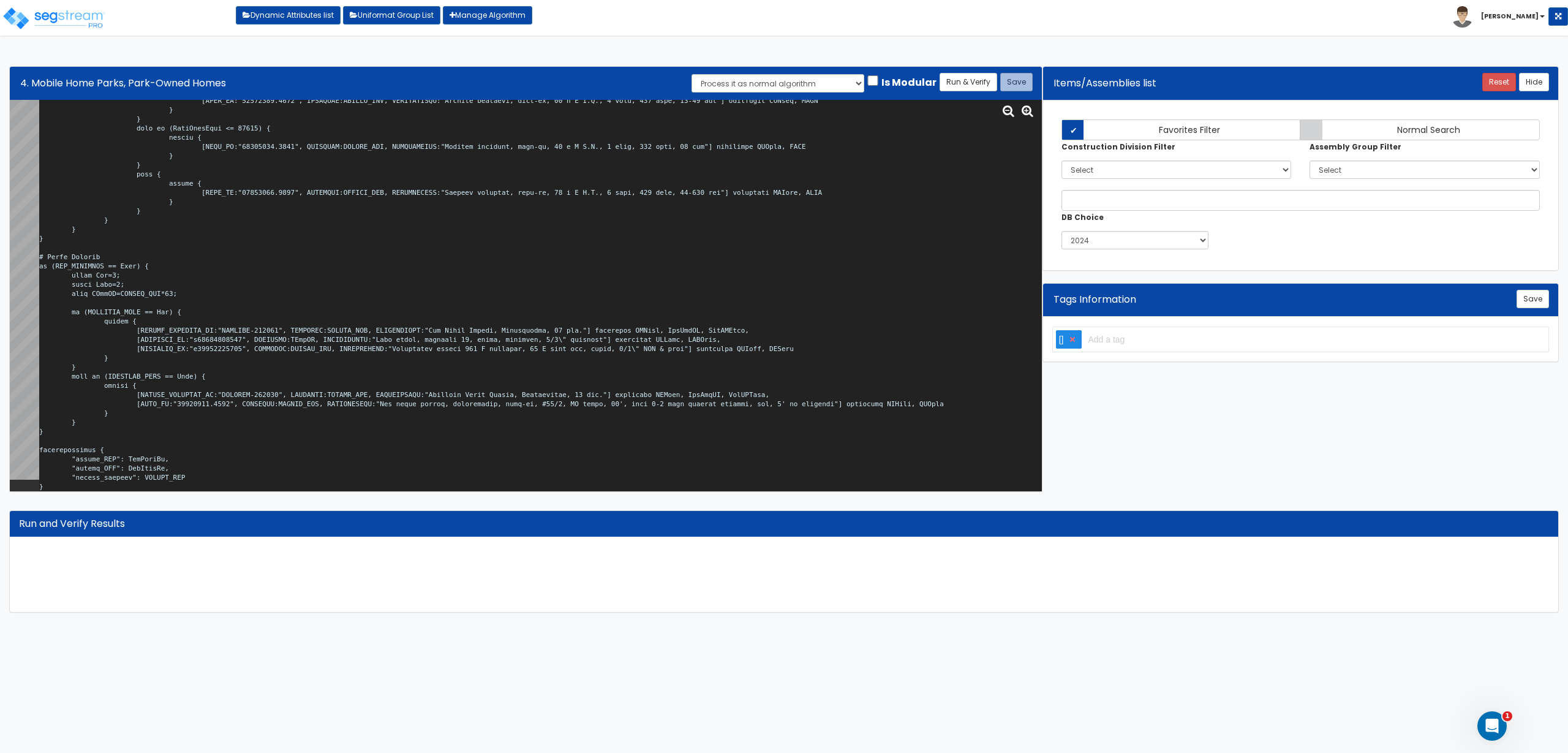
scroll to position [1, 0]
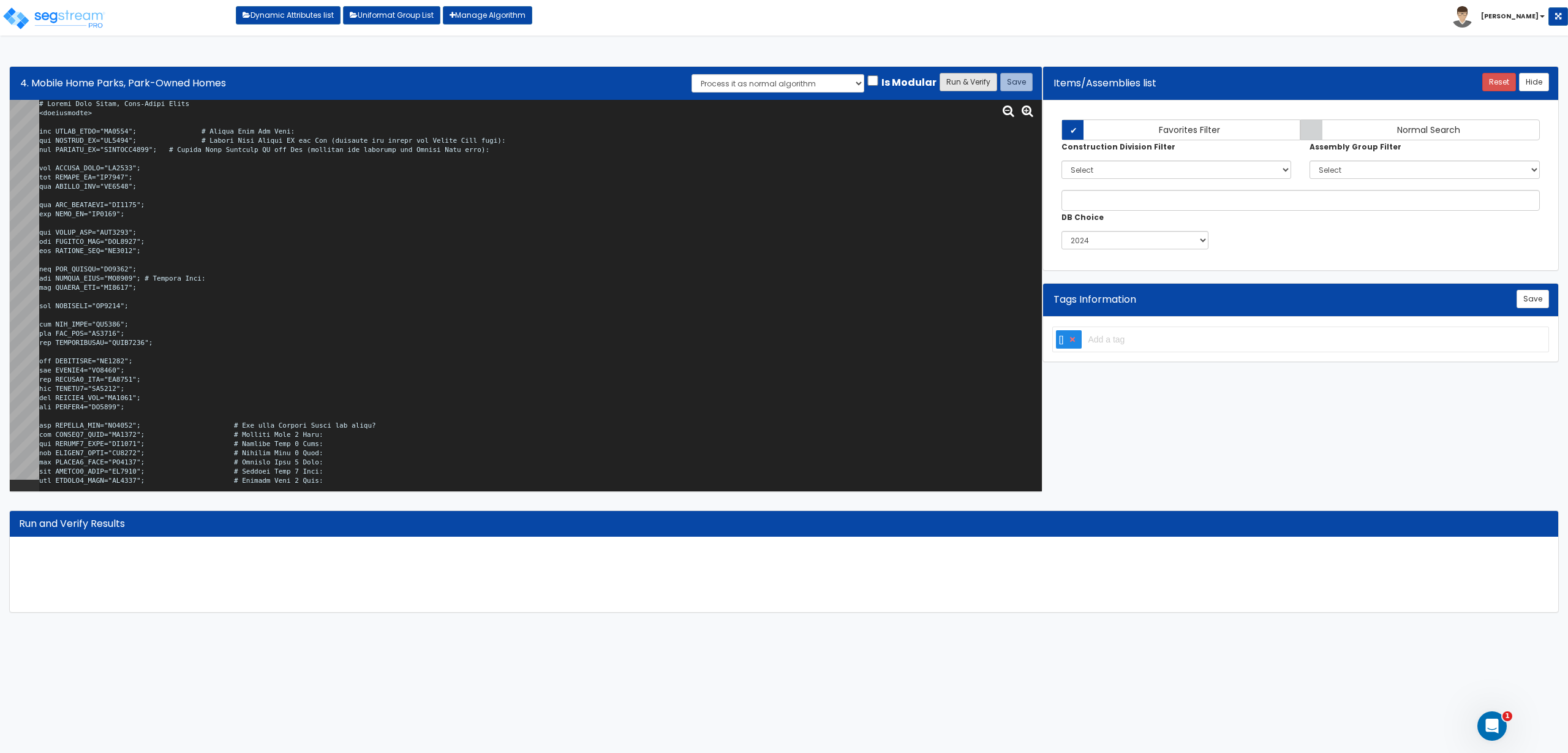
type textarea "# Mobile Home Parks, Park-Owned Homes <loopenabled> var MHPAD_TYPE="MO0011"; # …"
click at [971, 74] on button "Run & Verify" at bounding box center [969, 82] width 58 height 18
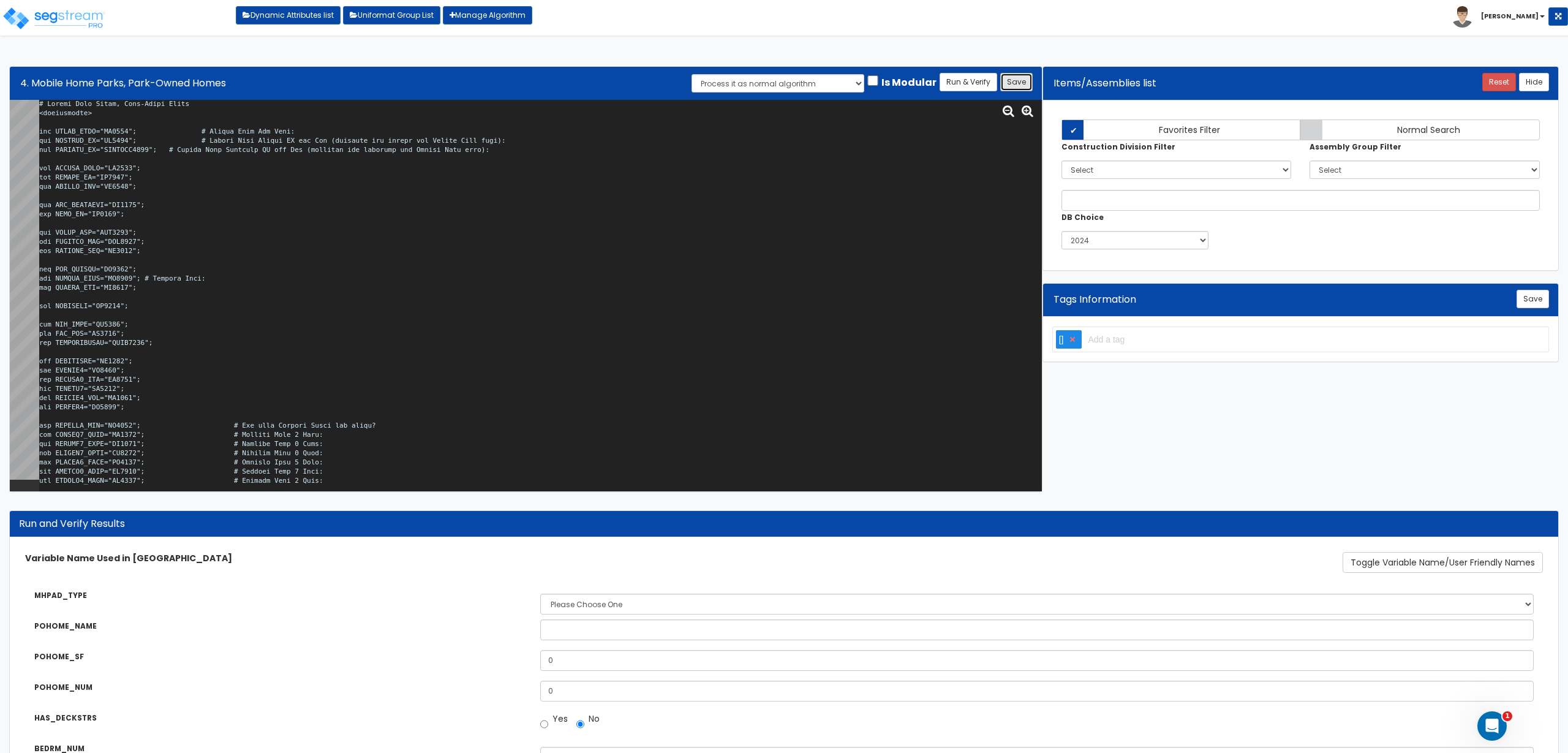
click at [1022, 83] on button "Save" at bounding box center [1017, 82] width 33 height 18
click at [317, 164] on textarea at bounding box center [541, 295] width 1003 height 391
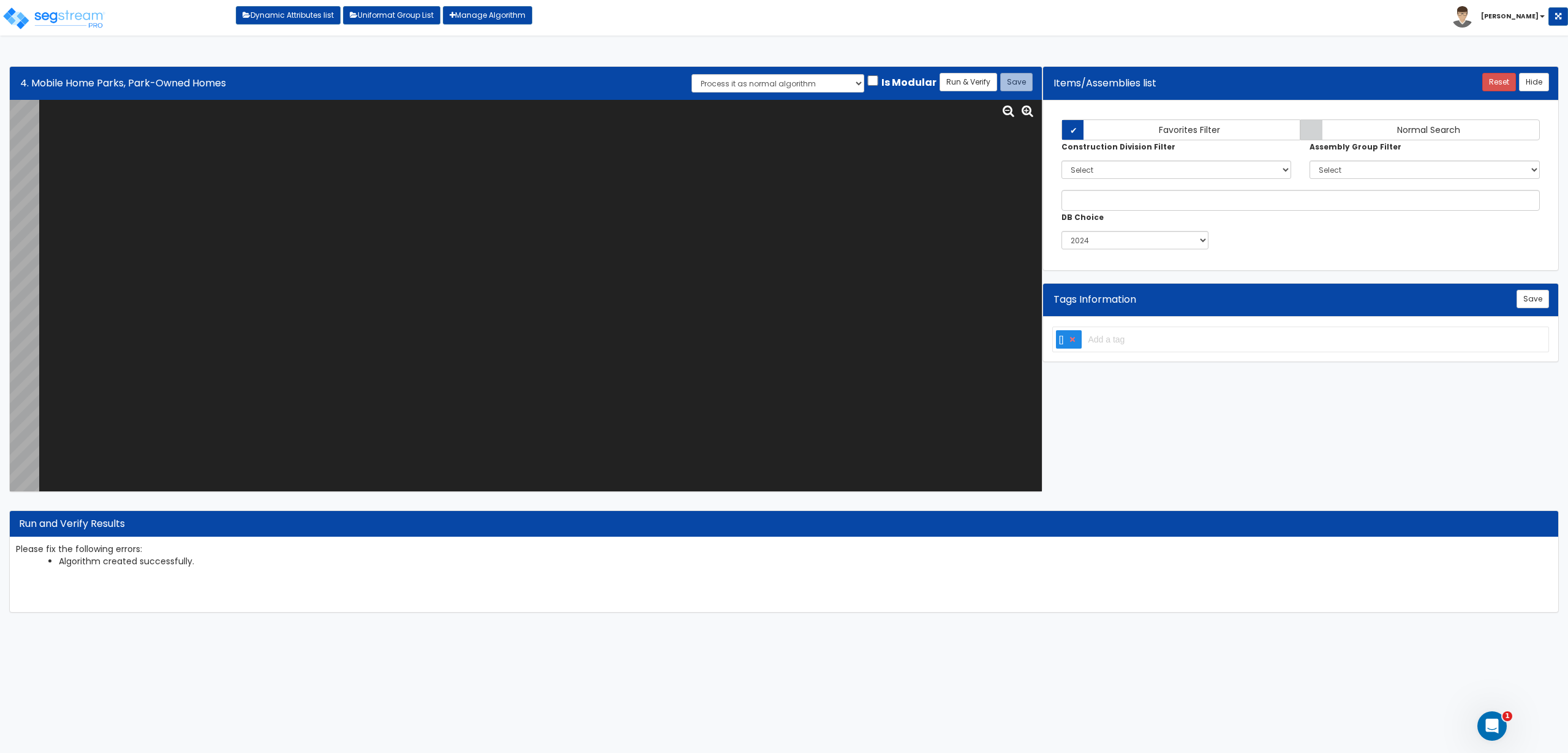
scroll to position [0, 0]
type textarea "# Mobile Home Parks, Park-Owned Homes <loopenabled> var MHPAD_TYPE="MO0011"; # …"
